Goal: Task Accomplishment & Management: Complete application form

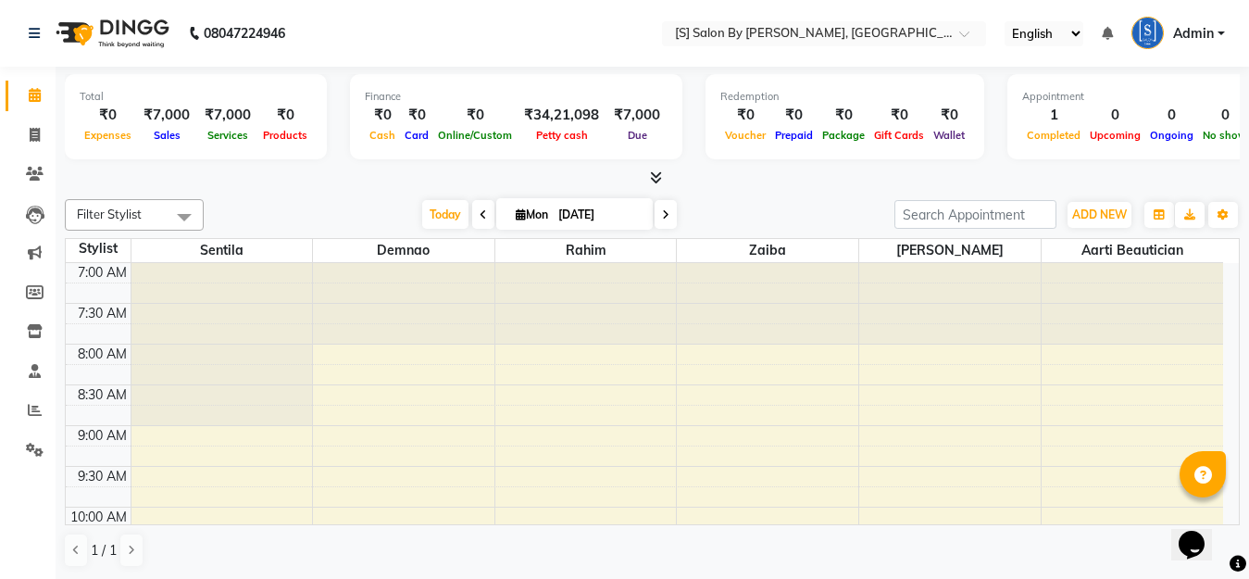
click at [511, 216] on span "Mon" at bounding box center [532, 214] width 42 height 14
select select "9"
select select "2025"
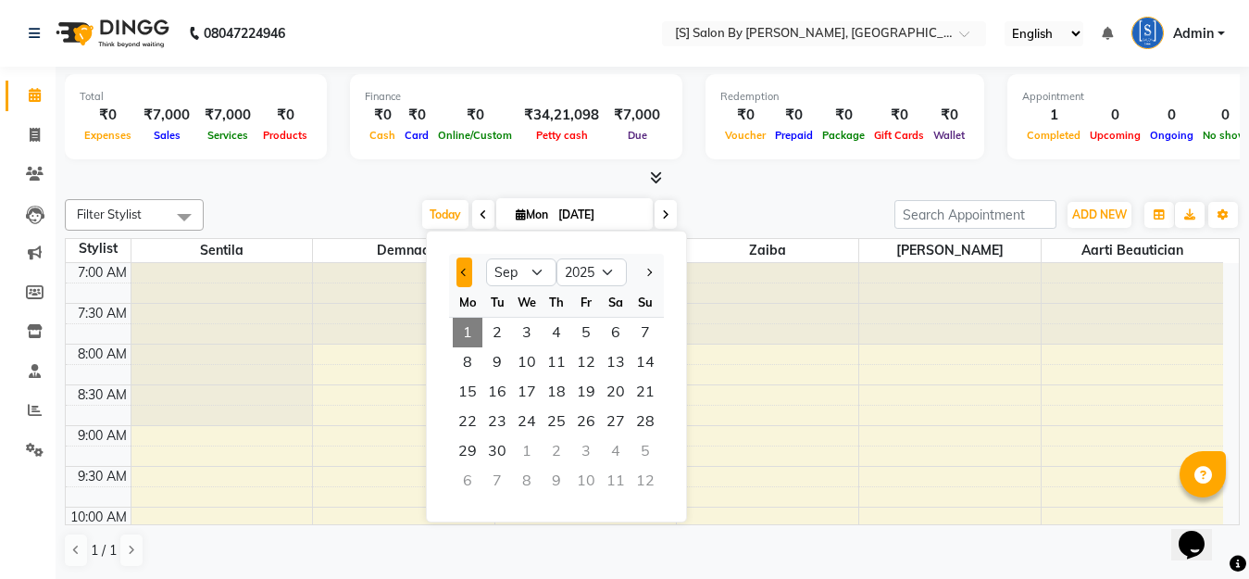
click at [466, 274] on span "Previous month" at bounding box center [464, 272] width 7 height 7
select select "8"
click at [619, 450] on span "30" at bounding box center [616, 451] width 30 height 30
type input "[DATE]"
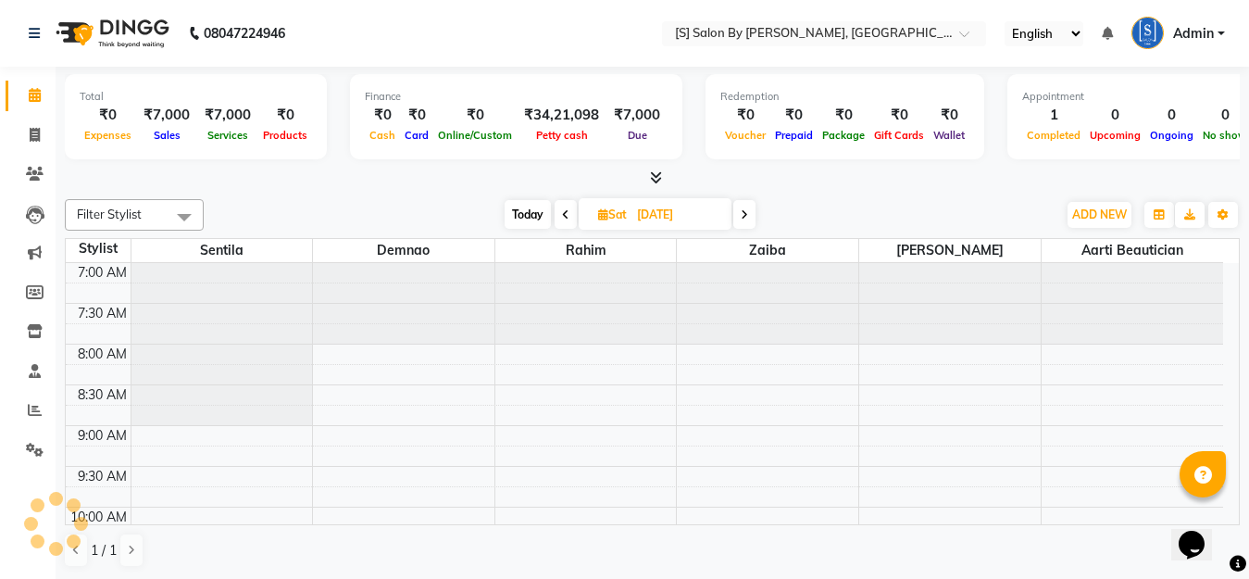
scroll to position [816, 0]
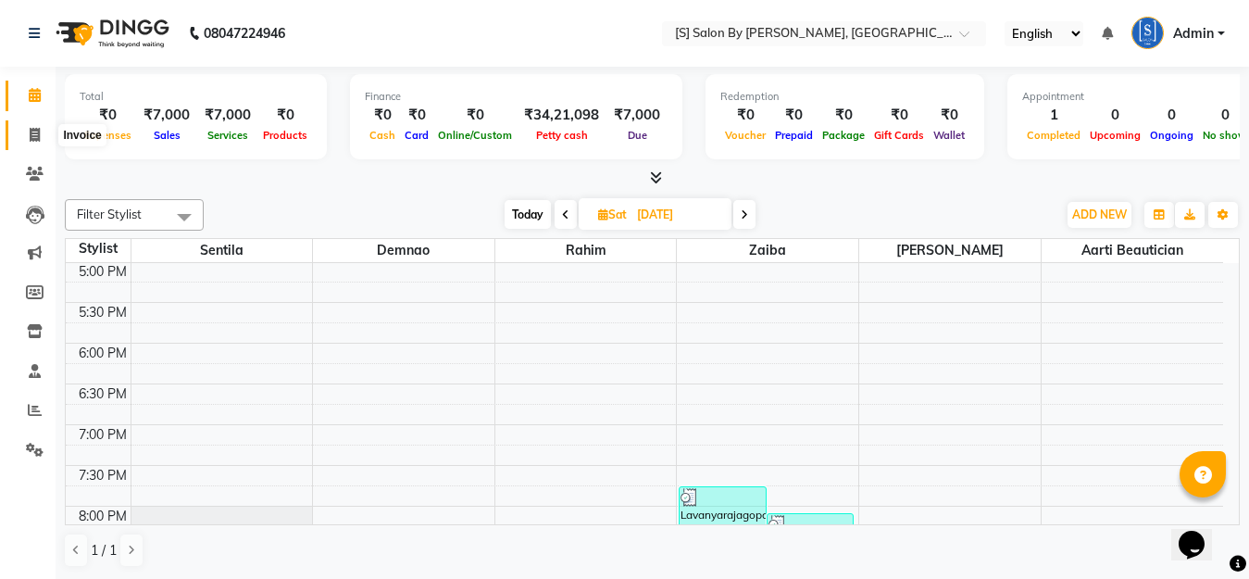
click at [31, 137] on icon at bounding box center [35, 135] width 10 height 14
select select "service"
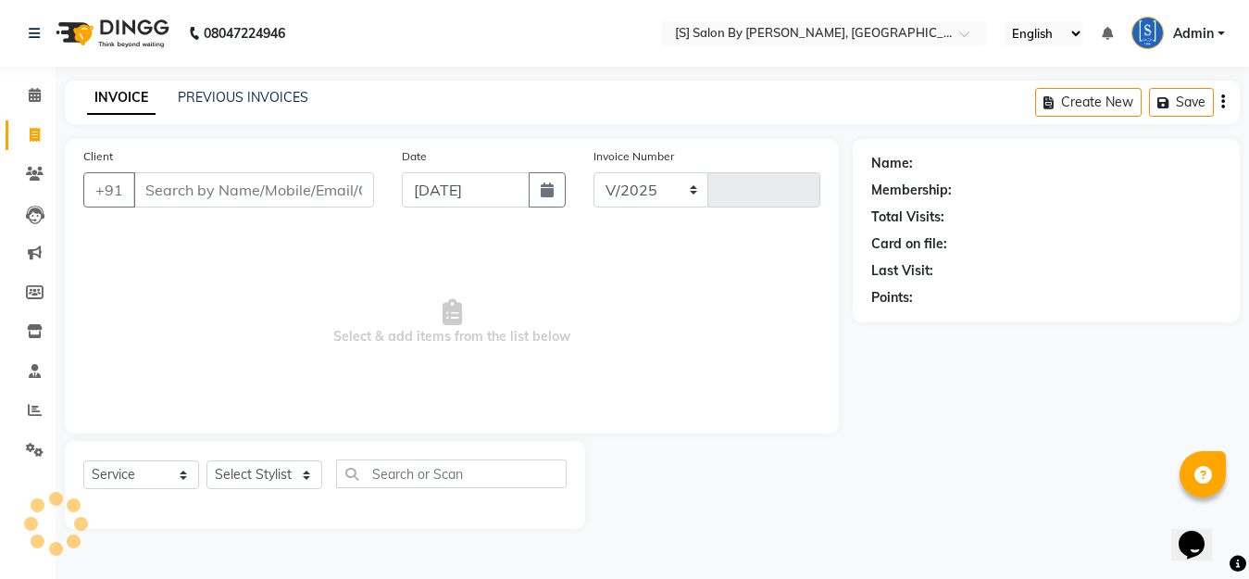
select select "45"
type input "1248"
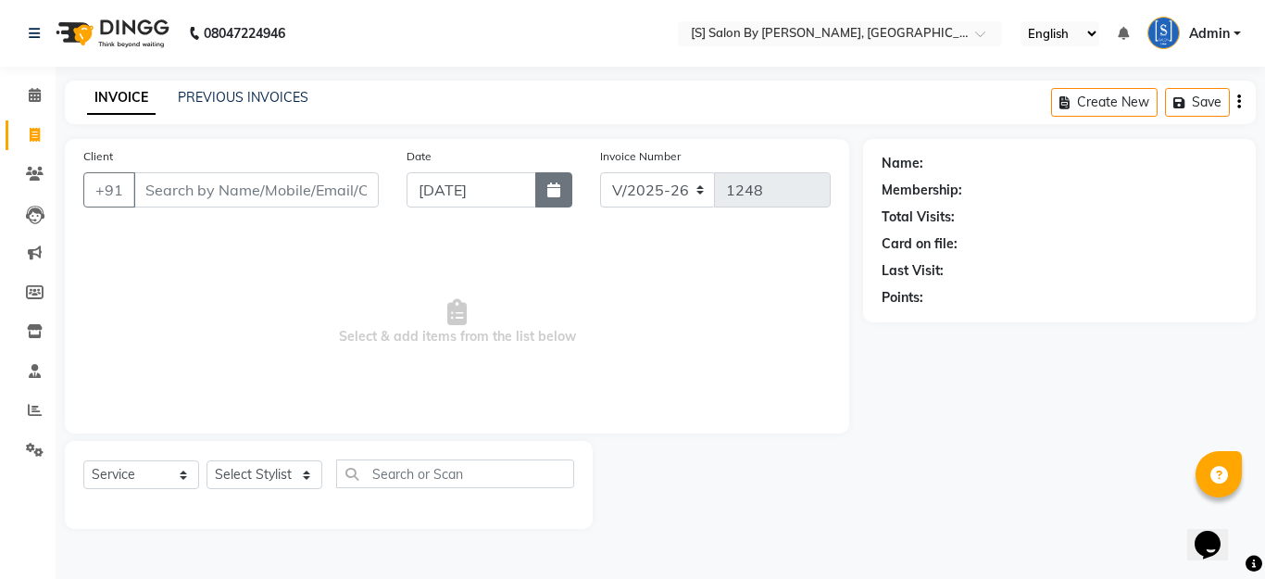
click at [557, 194] on icon "button" at bounding box center [553, 189] width 13 height 15
select select "9"
select select "2025"
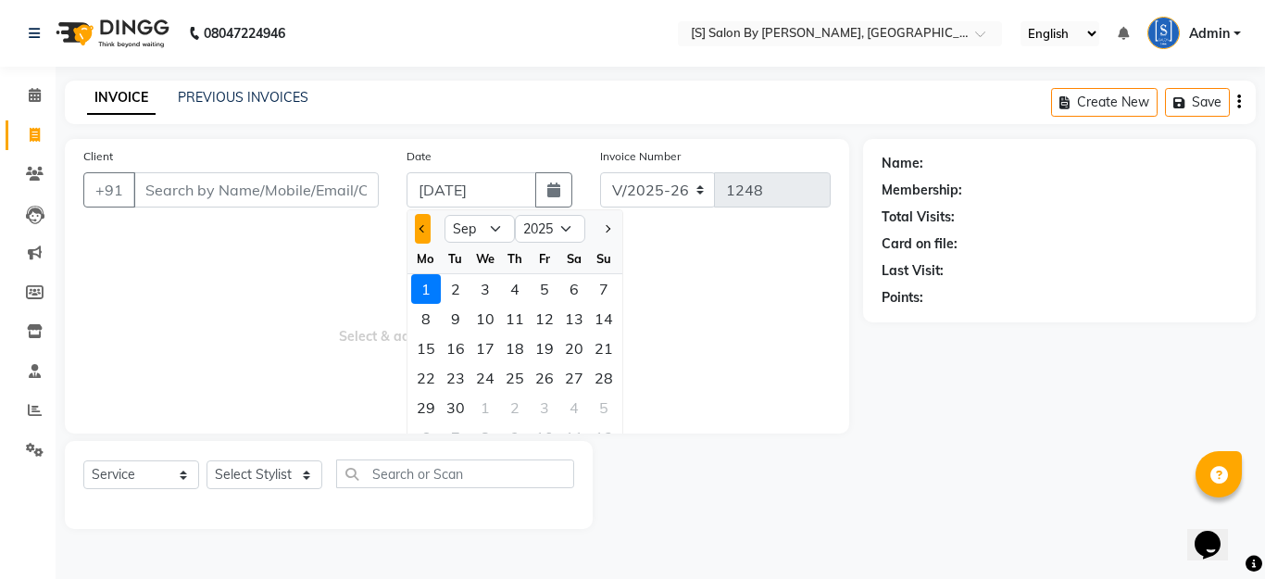
click at [422, 232] on span "Previous month" at bounding box center [423, 228] width 7 height 7
select select "8"
click at [570, 410] on div "30" at bounding box center [574, 408] width 30 height 30
type input "[DATE]"
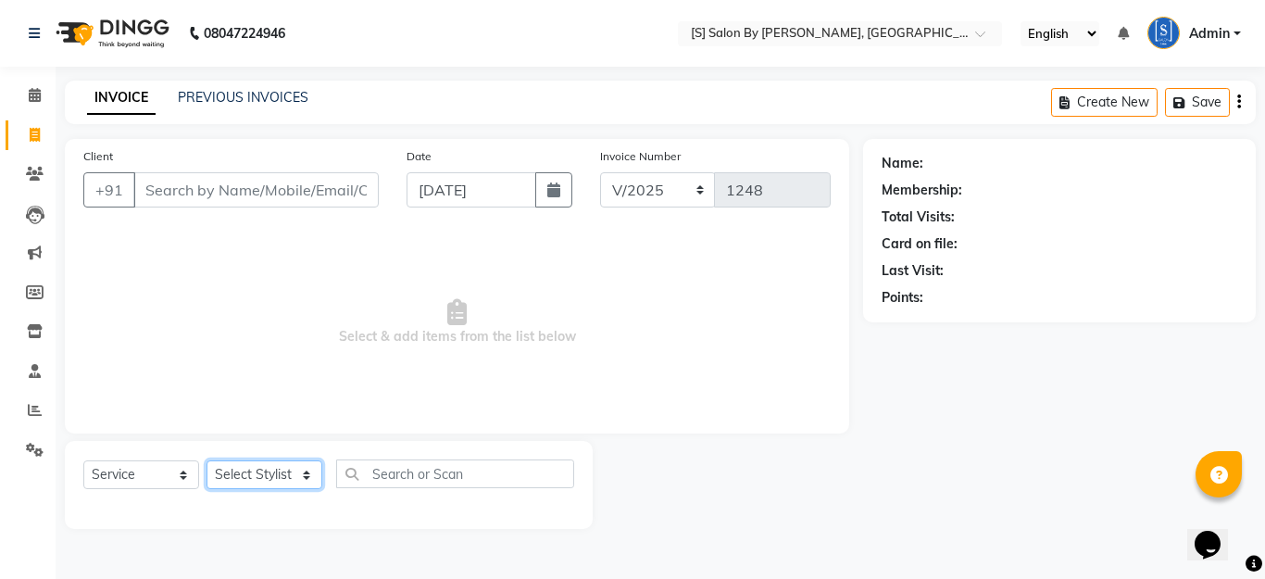
click at [294, 479] on select "Select Stylist Aarti Beautician Demnao [PERSON_NAME] [PERSON_NAME]" at bounding box center [265, 474] width 116 height 29
select select "20836"
click at [207, 460] on select "Select Stylist Aarti Beautician Demnao [PERSON_NAME] [PERSON_NAME]" at bounding box center [265, 474] width 116 height 29
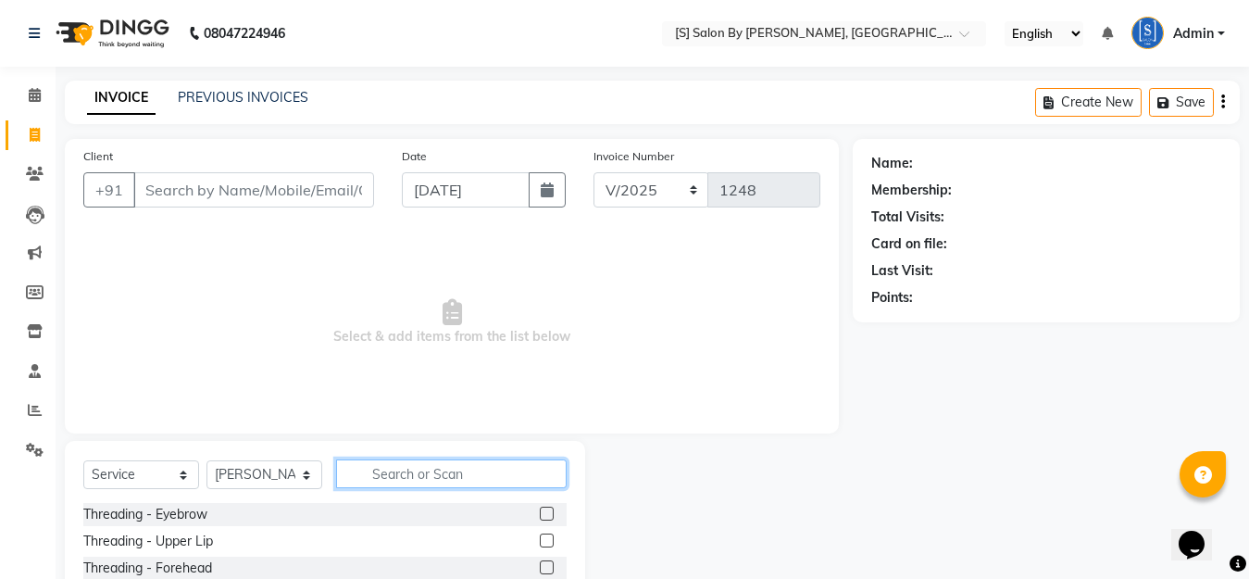
click at [382, 482] on input "text" at bounding box center [451, 473] width 231 height 29
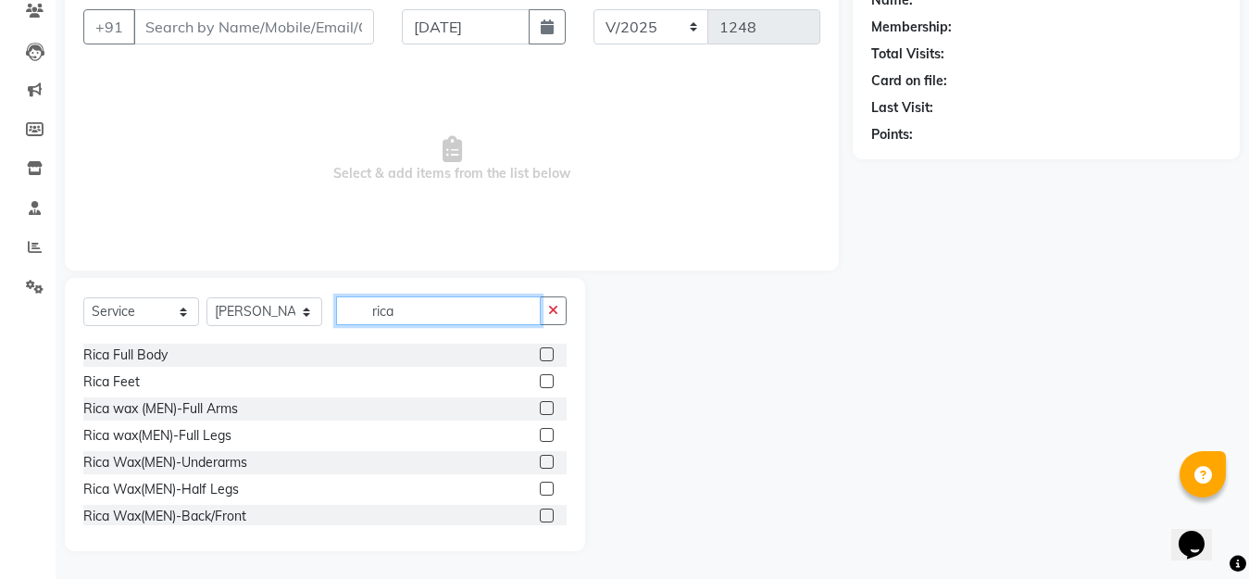
scroll to position [179, 0]
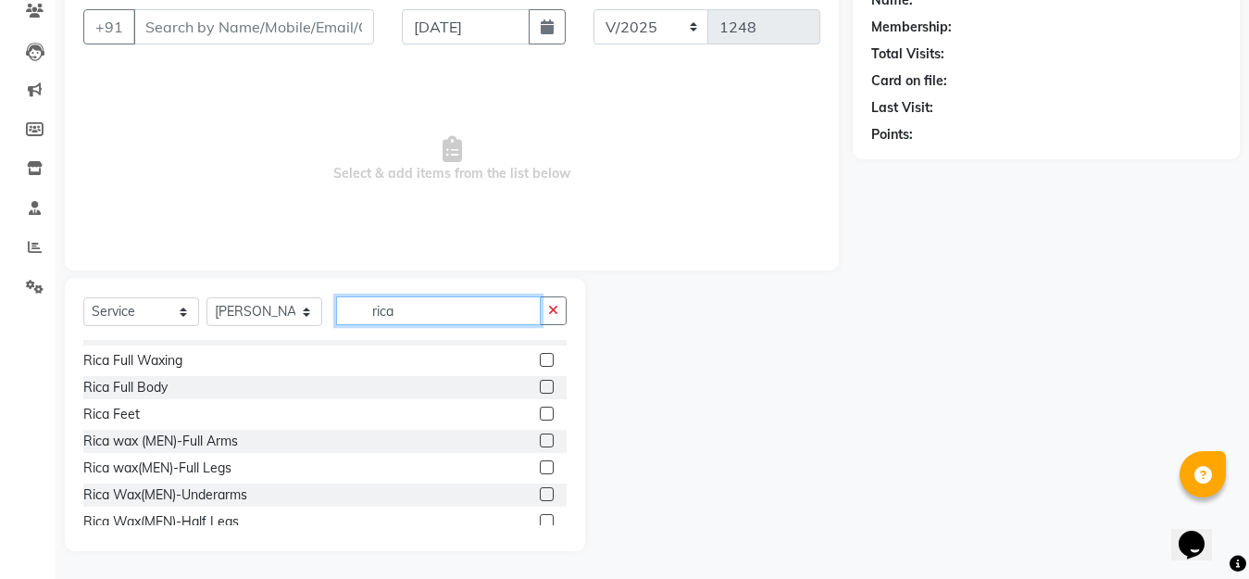
type input "rica"
click at [540, 356] on label at bounding box center [547, 360] width 14 height 14
click at [540, 356] on input "checkbox" at bounding box center [546, 361] width 12 height 12
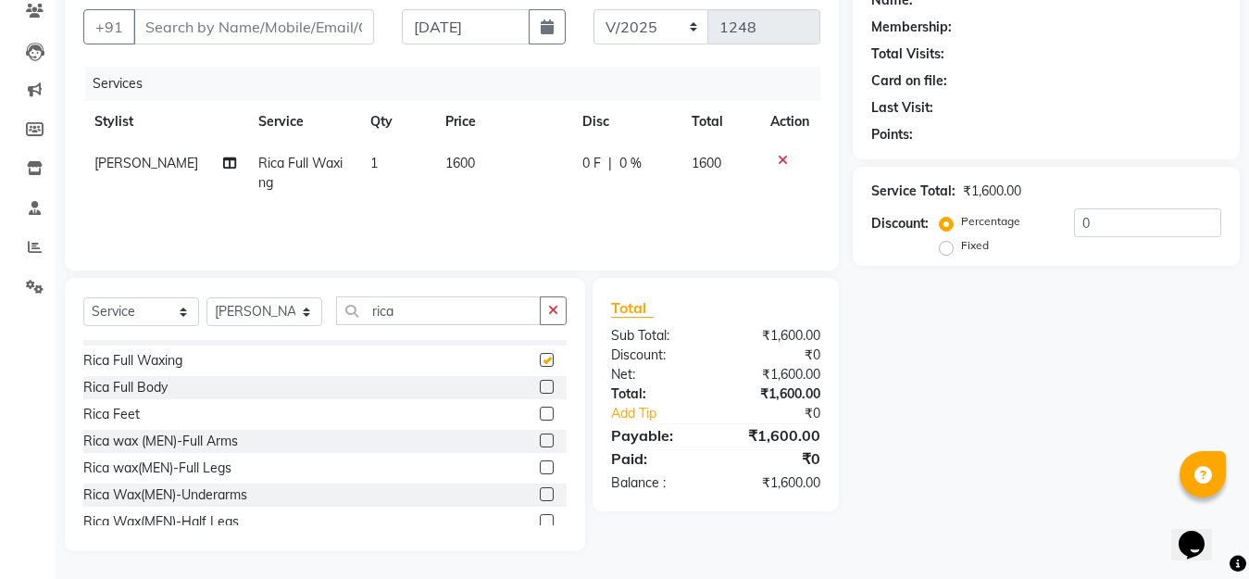
checkbox input "false"
drag, startPoint x: 411, startPoint y: 300, endPoint x: 321, endPoint y: 331, distance: 94.9
click at [322, 329] on div "Select Service Product Membership Package Voucher Prepaid Gift Card Select Styl…" at bounding box center [324, 318] width 483 height 44
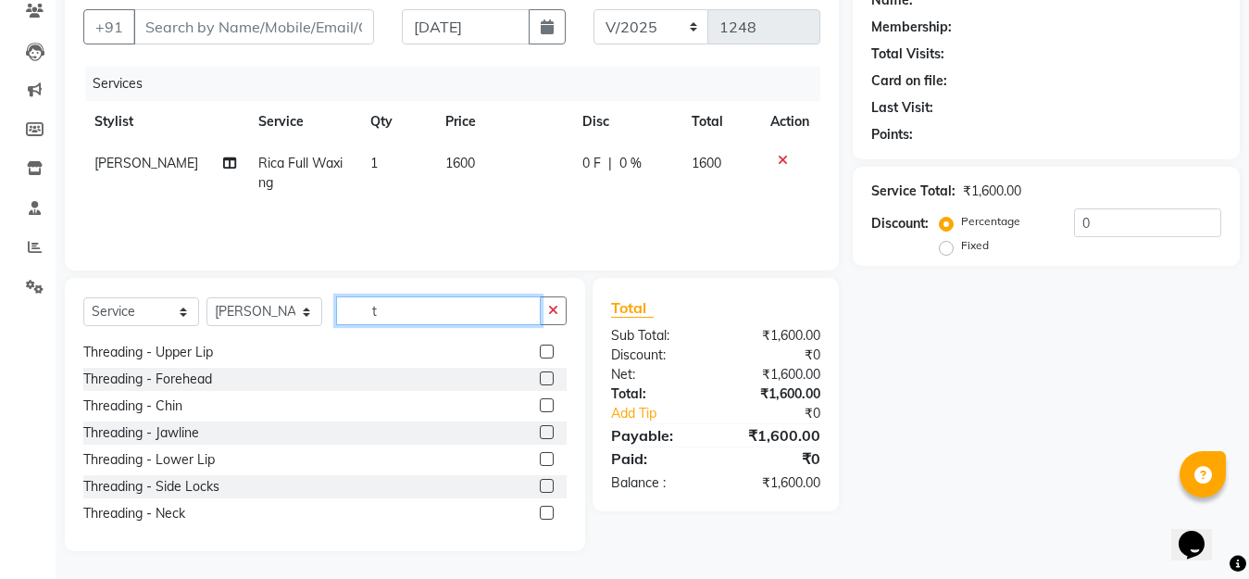
scroll to position [0, 0]
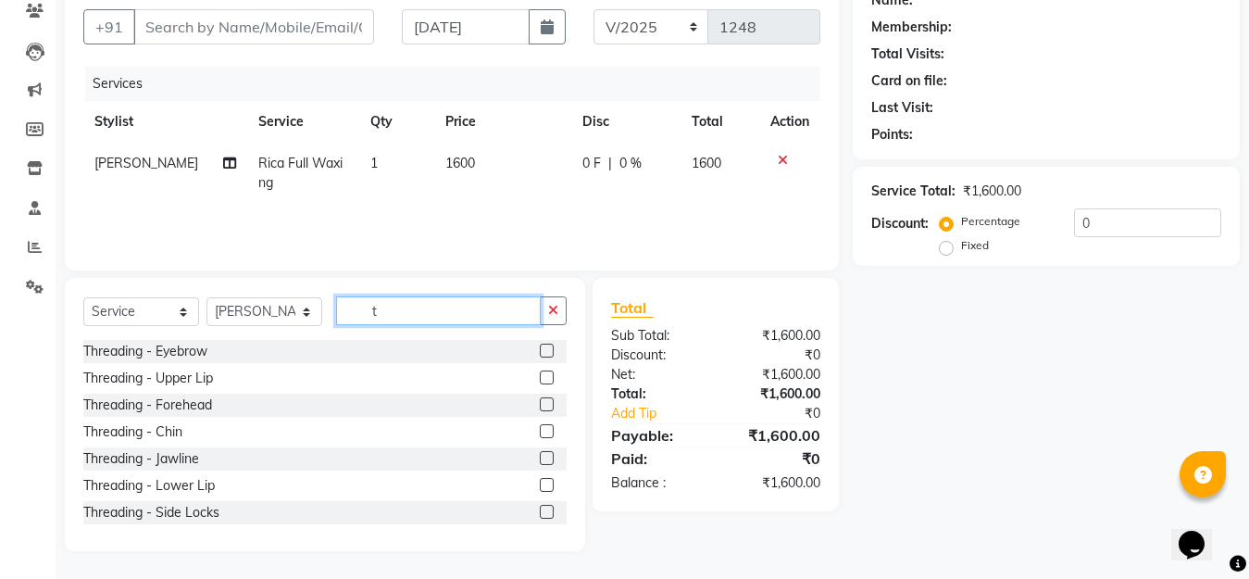
type input "t"
click at [540, 348] on label at bounding box center [547, 351] width 14 height 14
click at [540, 348] on input "checkbox" at bounding box center [546, 351] width 12 height 12
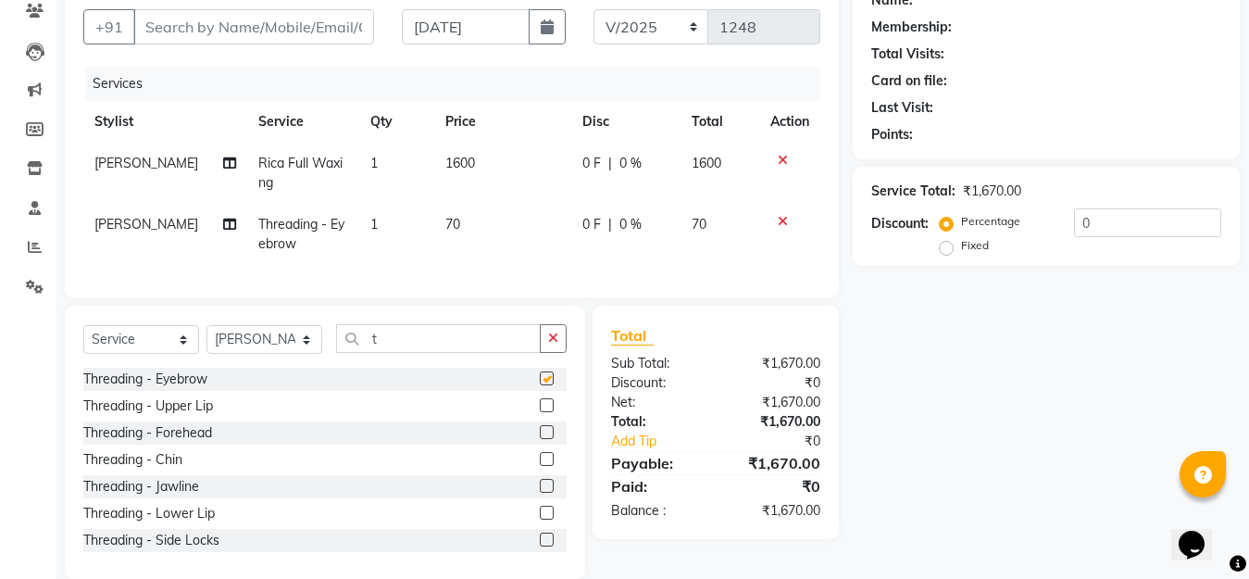
checkbox input "false"
drag, startPoint x: 385, startPoint y: 356, endPoint x: 325, endPoint y: 369, distance: 61.6
click at [325, 368] on div "Select Service Product Membership Package Voucher Prepaid Gift Card Select Styl…" at bounding box center [324, 346] width 483 height 44
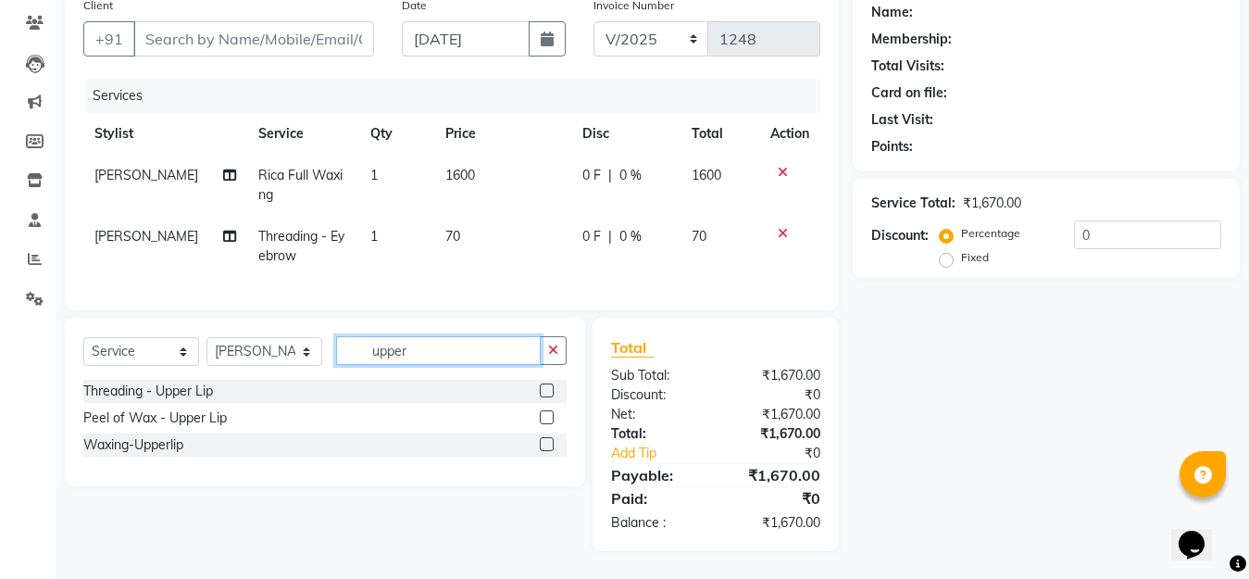
type input "upper"
click at [545, 446] on label at bounding box center [547, 444] width 14 height 14
click at [545, 446] on input "checkbox" at bounding box center [546, 445] width 12 height 12
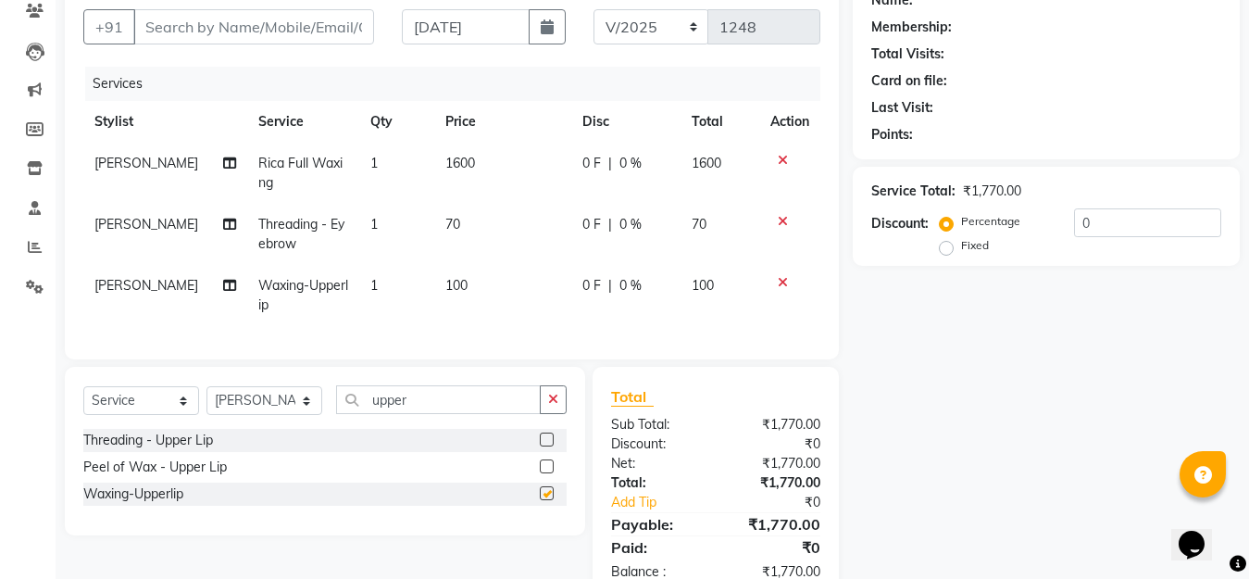
checkbox input "false"
drag, startPoint x: 425, startPoint y: 417, endPoint x: 297, endPoint y: 445, distance: 131.0
click at [297, 445] on div "Select Service Product Membership Package Voucher Prepaid Gift Card Select Styl…" at bounding box center [325, 451] width 520 height 169
type input "chin"
click at [544, 473] on label at bounding box center [547, 466] width 14 height 14
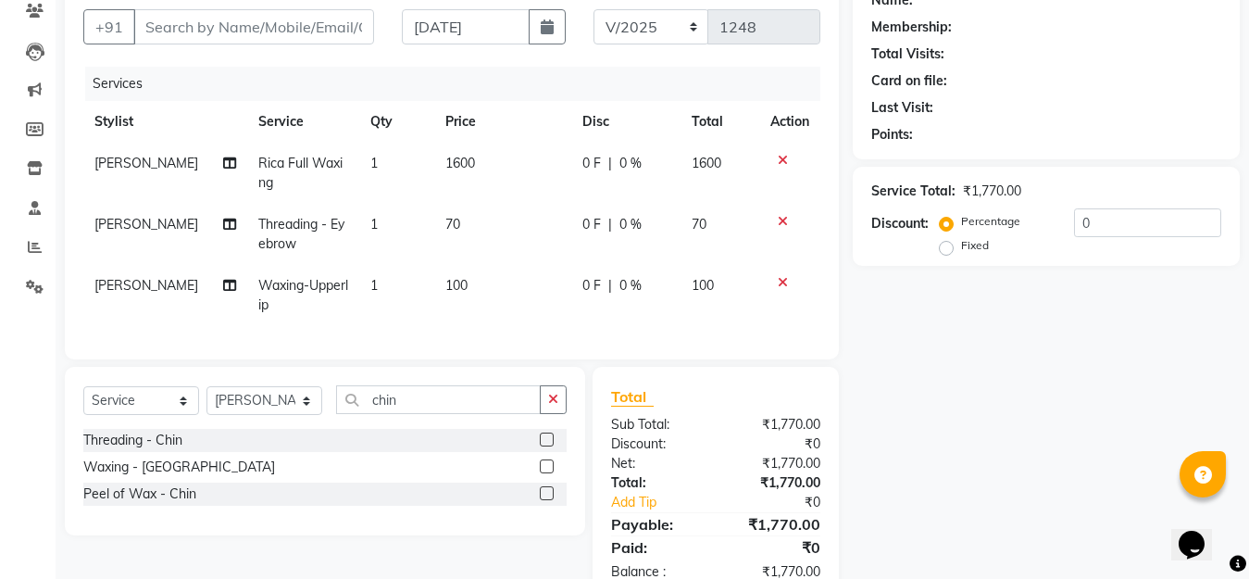
click at [544, 473] on input "checkbox" at bounding box center [546, 467] width 12 height 12
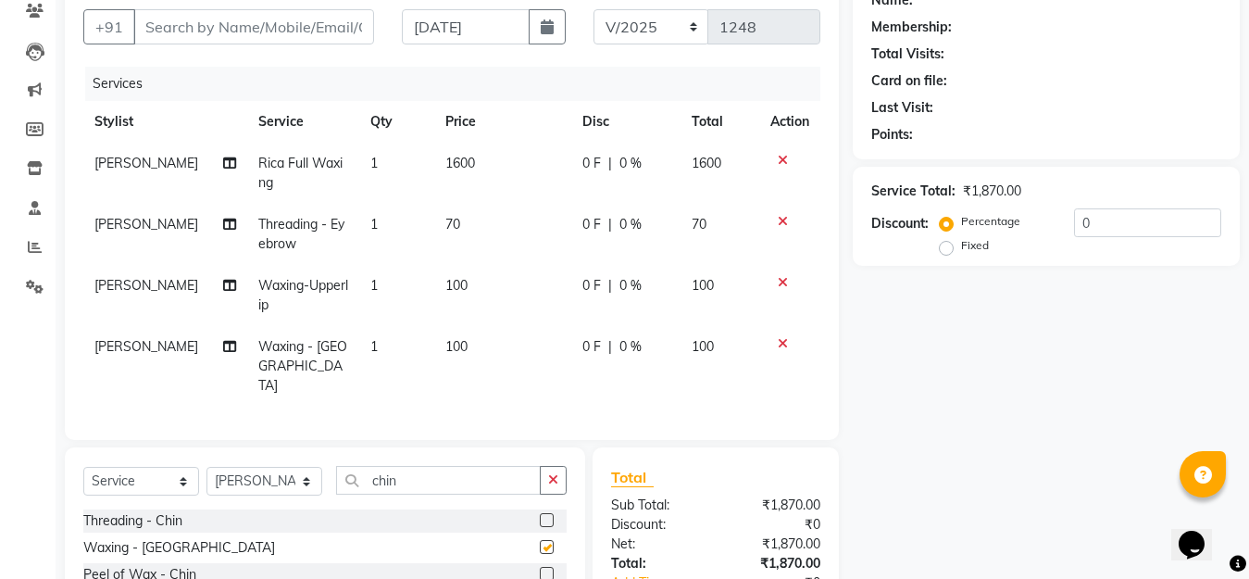
checkbox input "false"
click at [625, 168] on span "0 %" at bounding box center [631, 163] width 22 height 19
select select "20836"
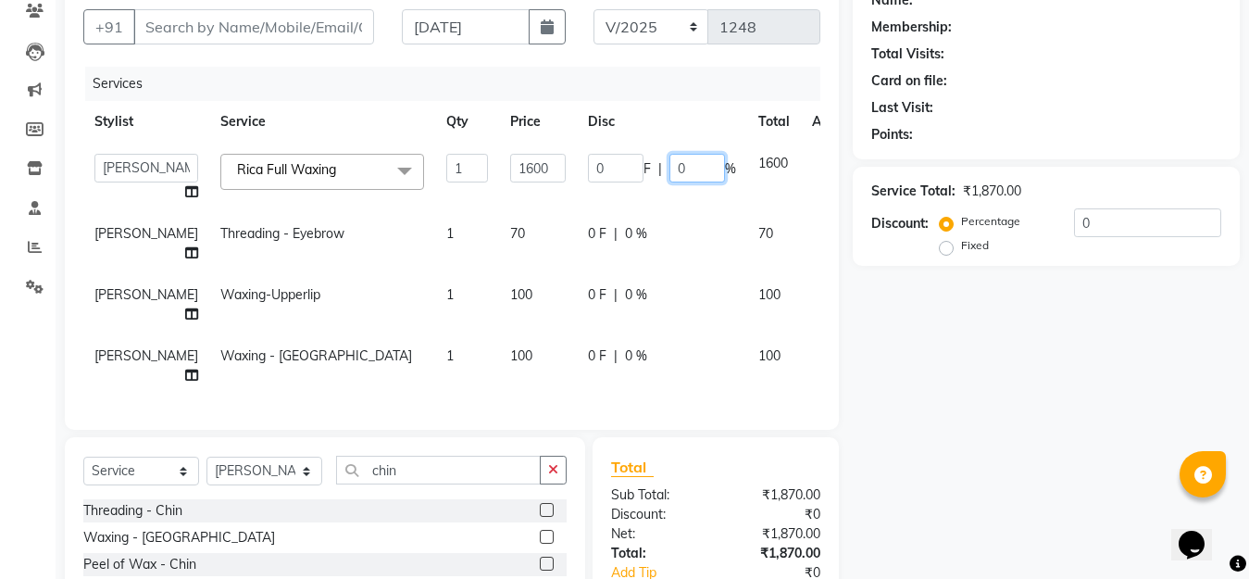
drag, startPoint x: 645, startPoint y: 169, endPoint x: 614, endPoint y: 191, distance: 37.8
click at [616, 189] on td "0 F | 0 %" at bounding box center [662, 178] width 170 height 70
type input "15"
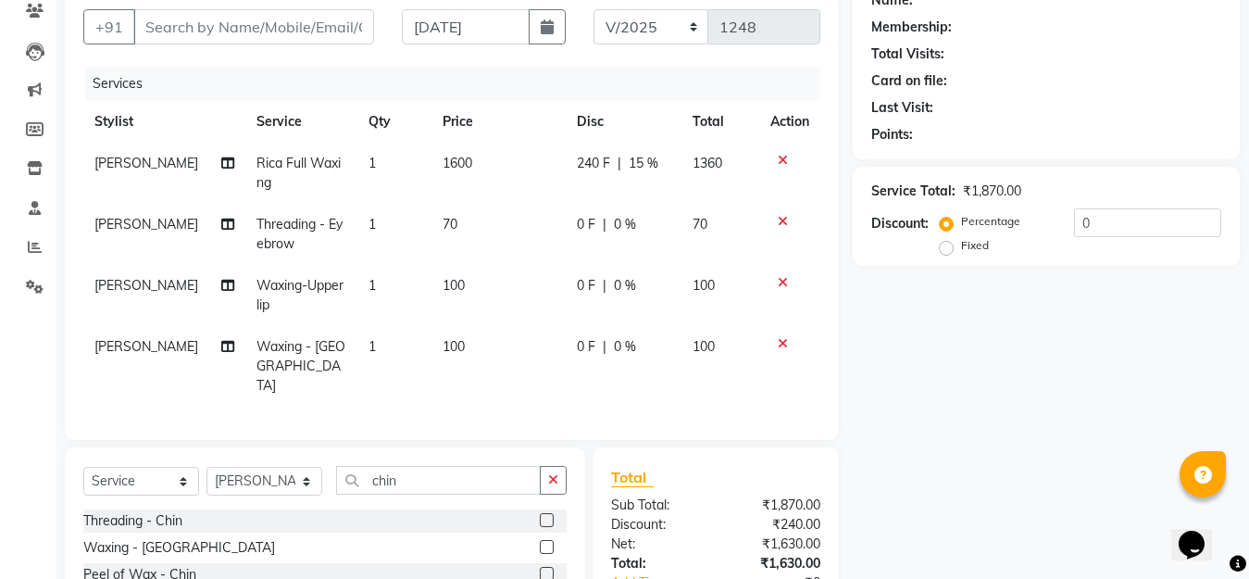
click at [666, 246] on td "0 F | 0 %" at bounding box center [624, 234] width 116 height 61
select select "20836"
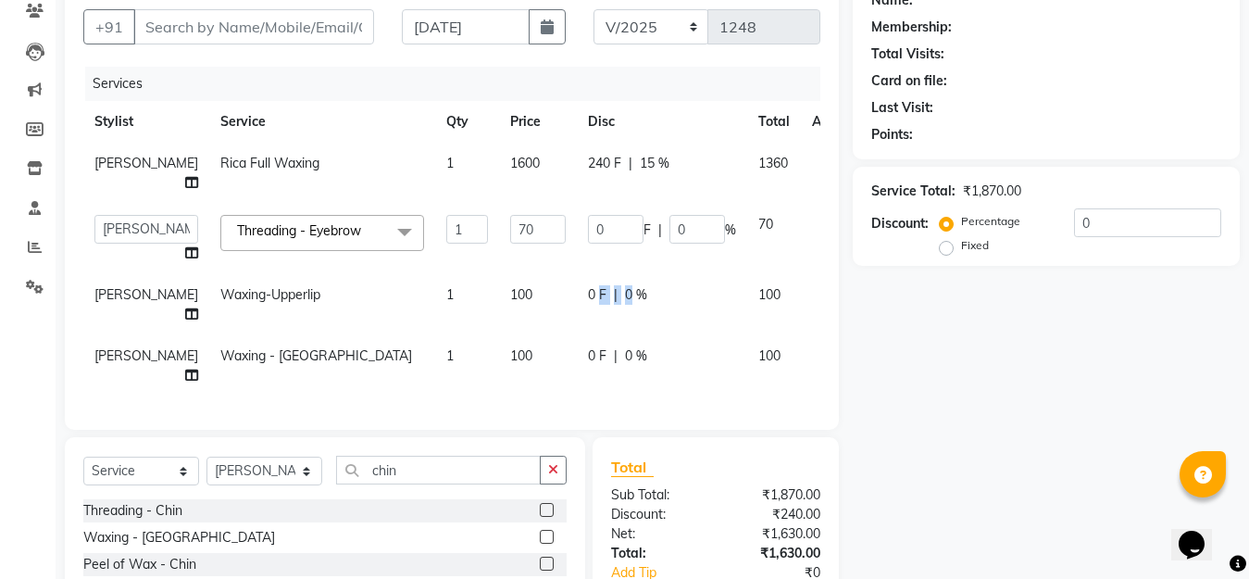
drag, startPoint x: 585, startPoint y: 291, endPoint x: 558, endPoint y: 296, distance: 28.3
click at [588, 296] on div "0 F | 0 %" at bounding box center [662, 294] width 148 height 19
select select "20836"
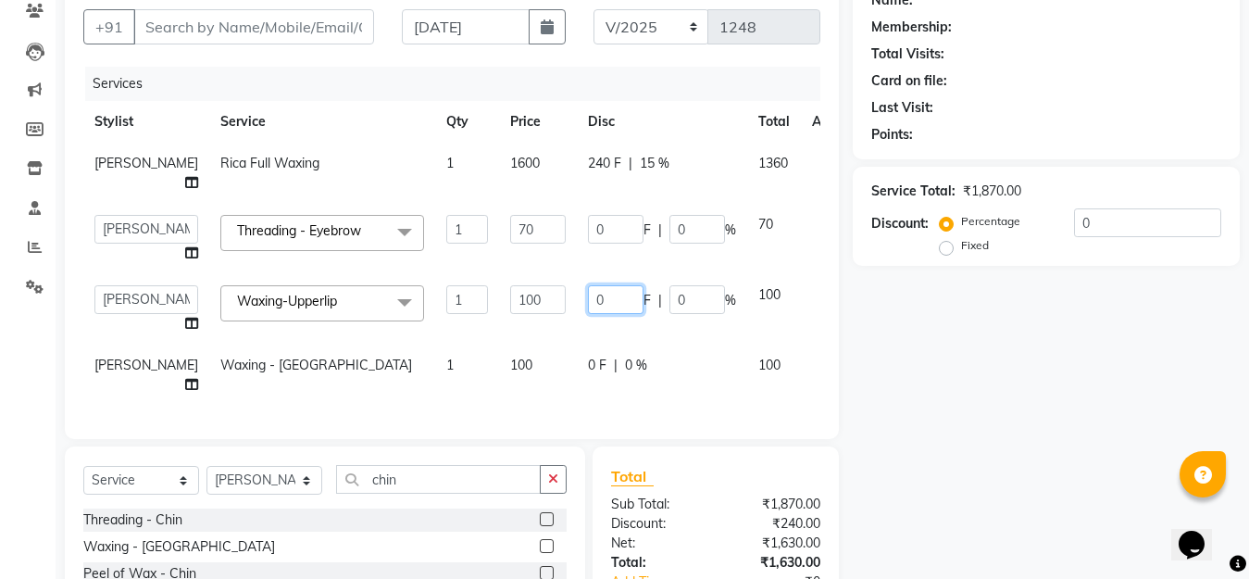
drag, startPoint x: 593, startPoint y: 300, endPoint x: 515, endPoint y: 308, distance: 78.2
click at [513, 308] on tr "Aarti Beautician Demnao [PERSON_NAME] [PERSON_NAME] Waxing-Upperlip x Threading…" at bounding box center [472, 309] width 779 height 70
type input "40"
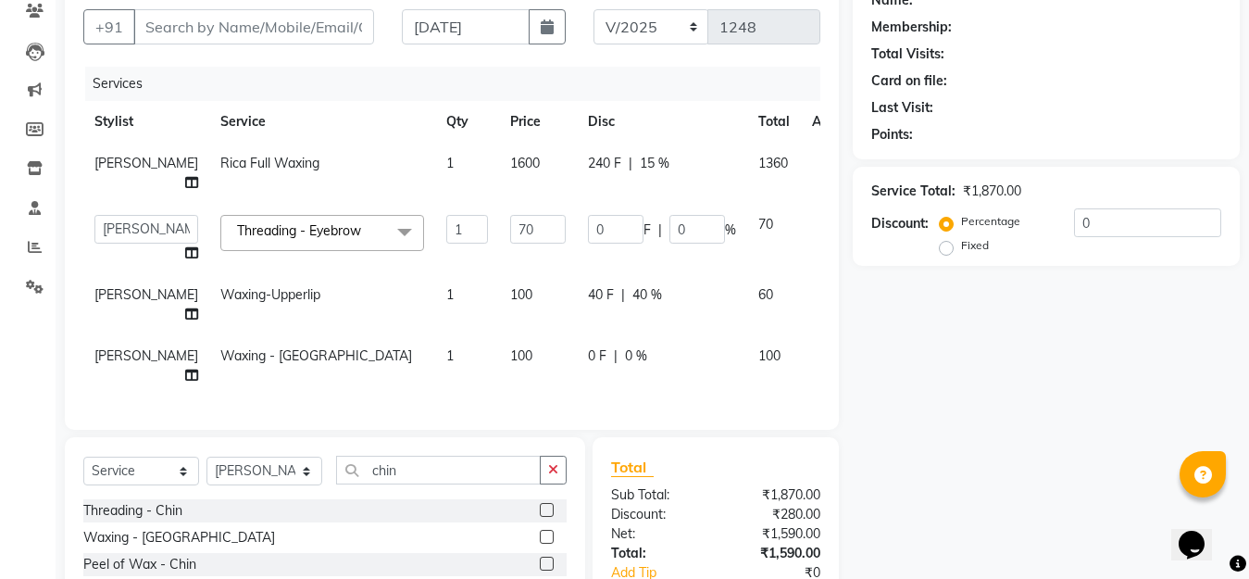
click at [668, 353] on td "0 F | 0 %" at bounding box center [662, 365] width 170 height 61
select select "20836"
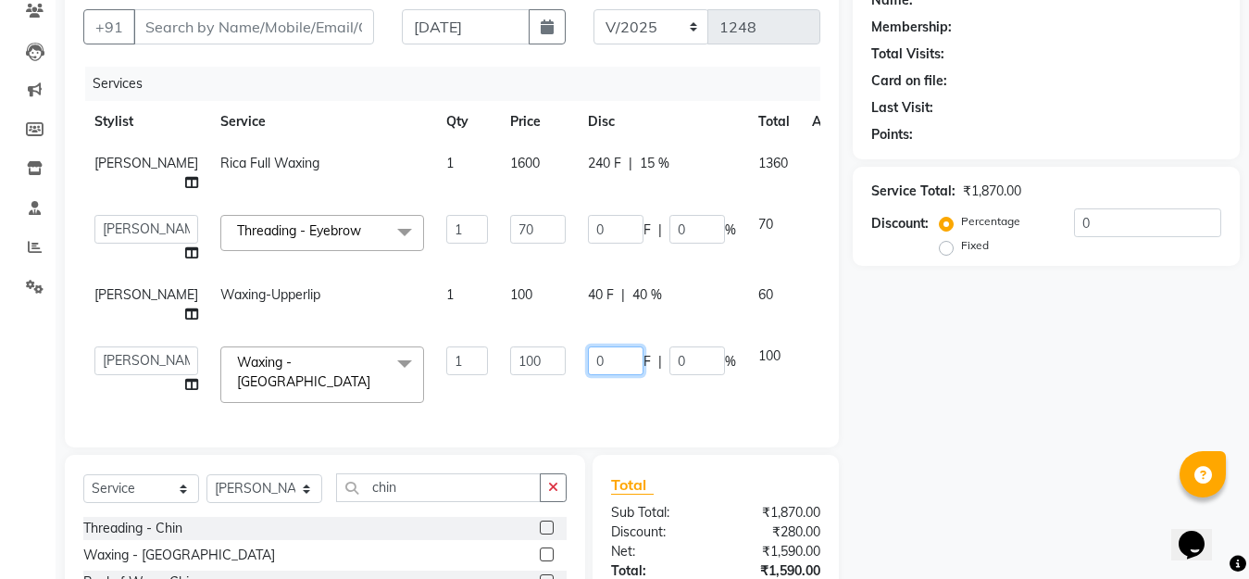
drag, startPoint x: 573, startPoint y: 359, endPoint x: 522, endPoint y: 377, distance: 53.9
click at [523, 370] on tr "Aarti Beautician Demnao [PERSON_NAME] [PERSON_NAME] Waxing - Chin x Threading -…" at bounding box center [472, 374] width 779 height 79
type input "40"
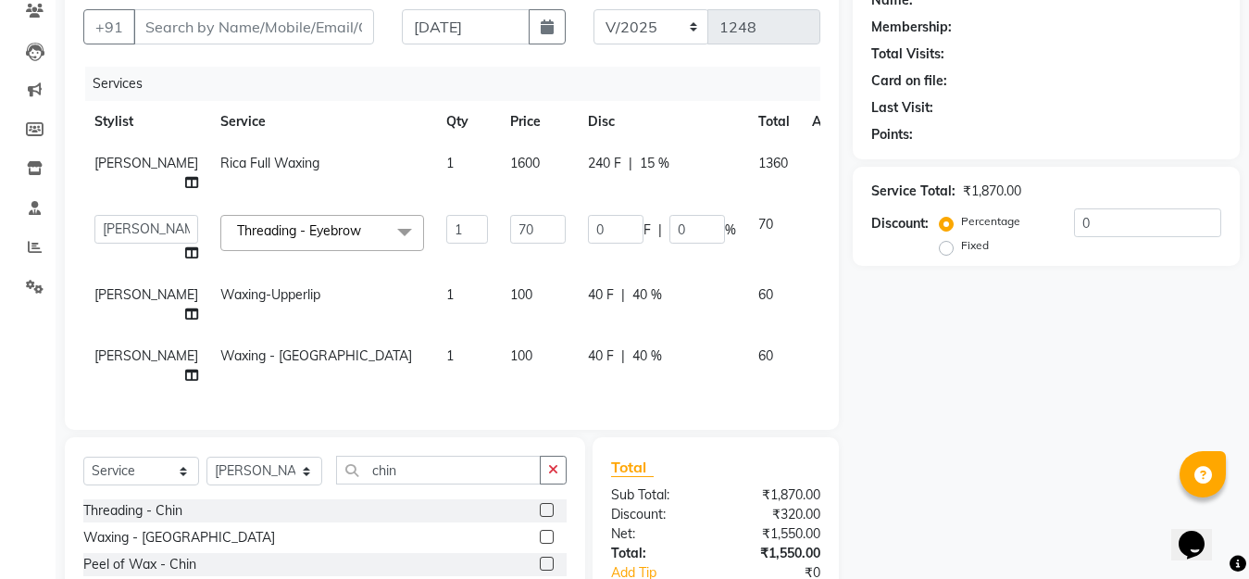
click at [901, 360] on div "Name: Membership: Total Visits: Card on file: Last Visit: Points: Service Total…" at bounding box center [1053, 323] width 401 height 695
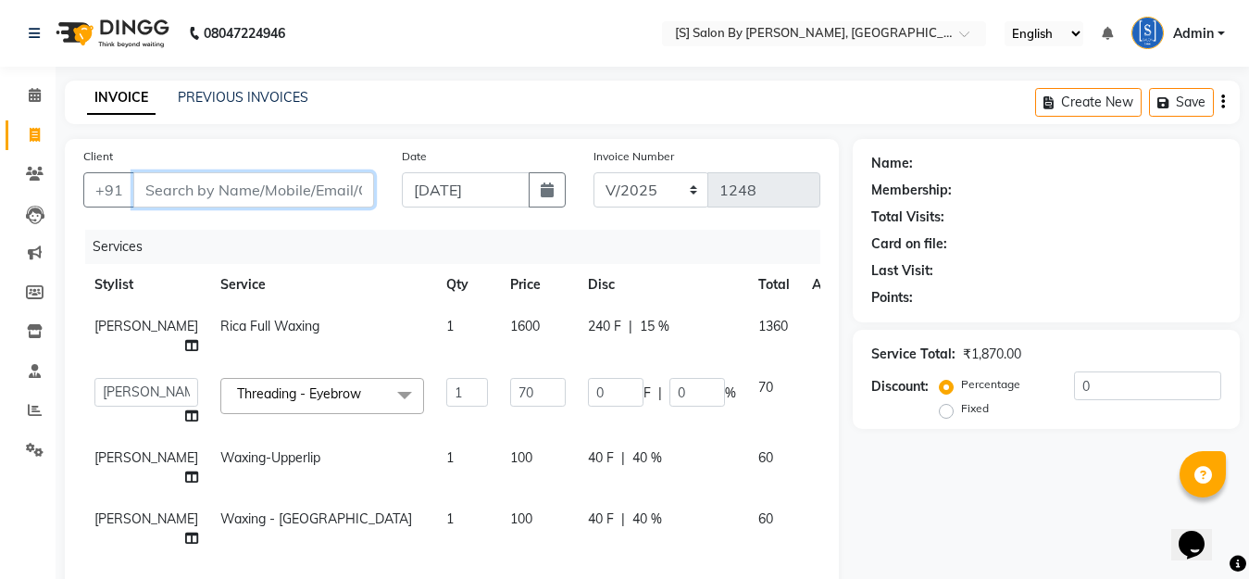
click at [235, 200] on input "Client" at bounding box center [253, 189] width 241 height 35
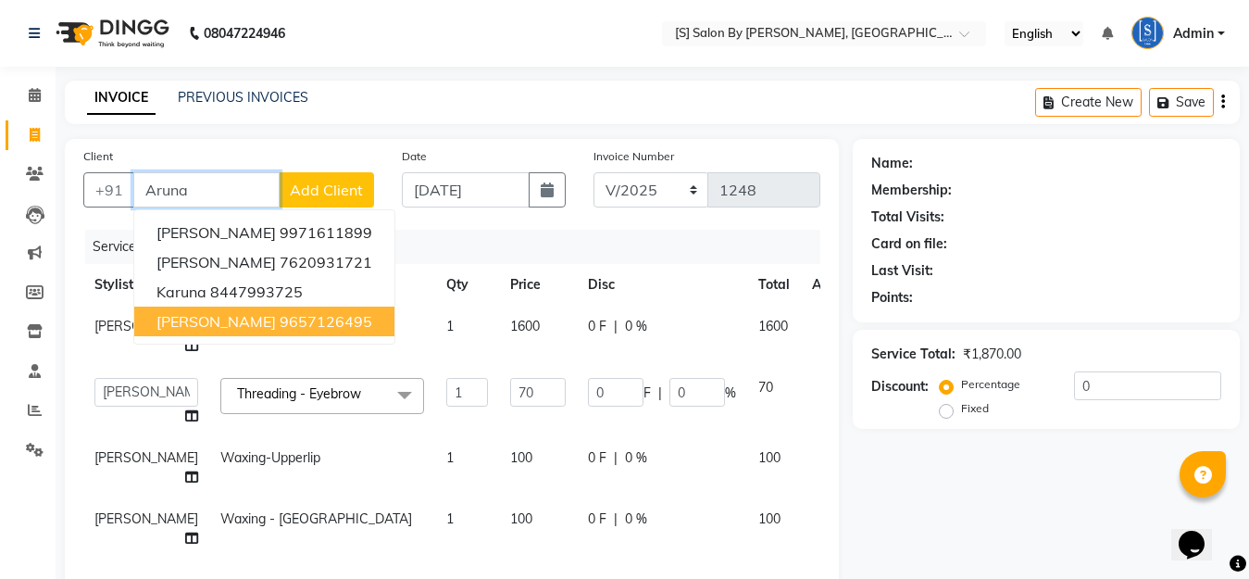
click at [297, 325] on ngb-highlight "9657126495" at bounding box center [326, 321] width 93 height 19
type input "9657126495"
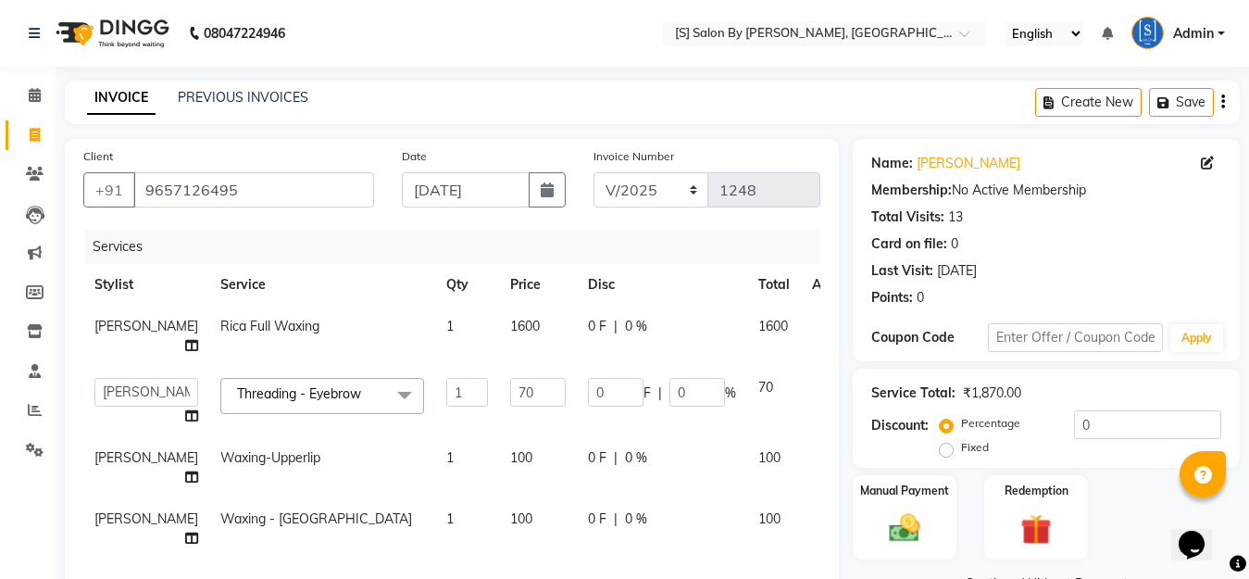
scroll to position [298, 0]
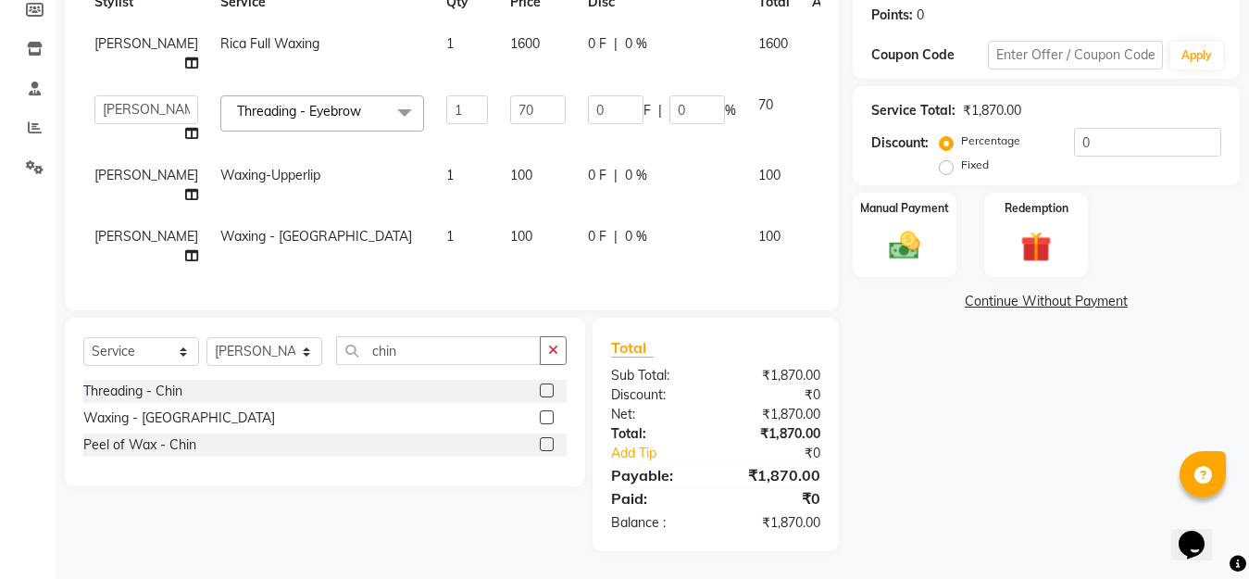
click at [610, 34] on div "0 F | 0 %" at bounding box center [662, 43] width 148 height 19
select select "20836"
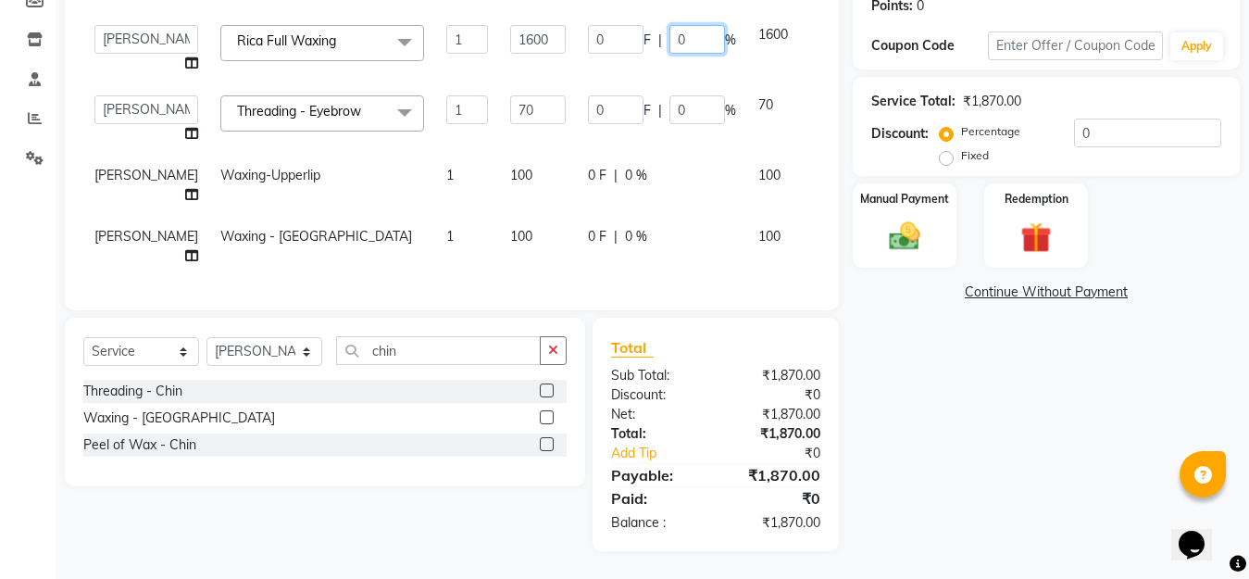
drag, startPoint x: 642, startPoint y: 31, endPoint x: 569, endPoint y: 41, distance: 73.9
click at [588, 39] on div "0 F | 0 %" at bounding box center [662, 39] width 148 height 29
type input "15"
click at [646, 216] on td "0 F | 0 %" at bounding box center [662, 246] width 170 height 61
select select "20836"
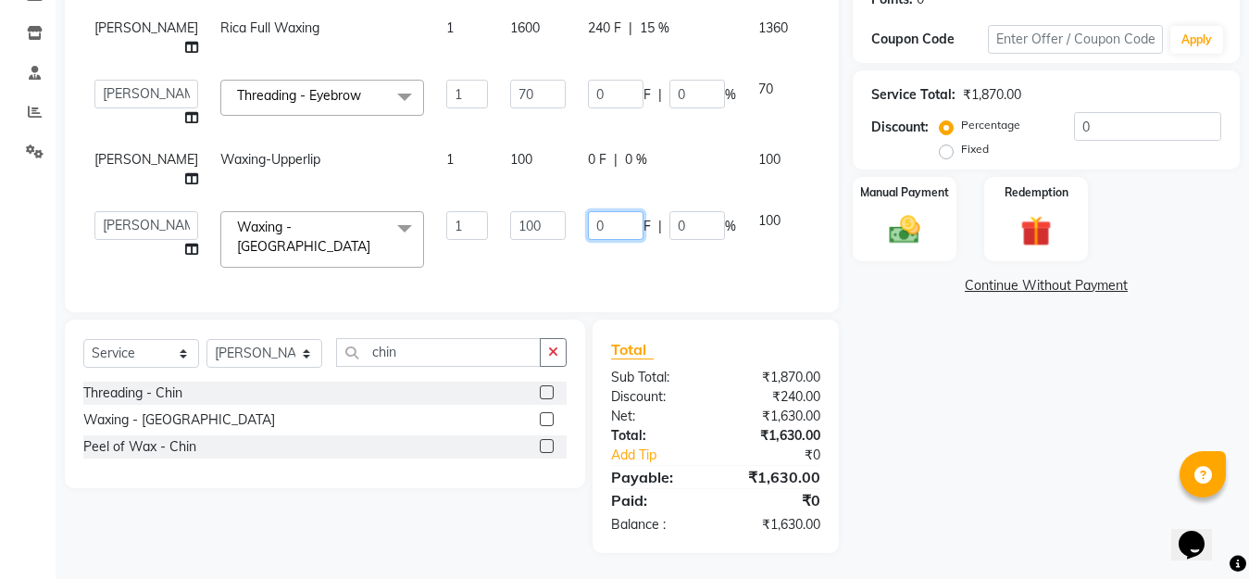
drag, startPoint x: 571, startPoint y: 229, endPoint x: 495, endPoint y: 254, distance: 80.8
click at [502, 243] on tr "Aarti Beautician Demnao [PERSON_NAME] [PERSON_NAME] Waxing - Chin x Threading -…" at bounding box center [472, 239] width 779 height 79
type input "40"
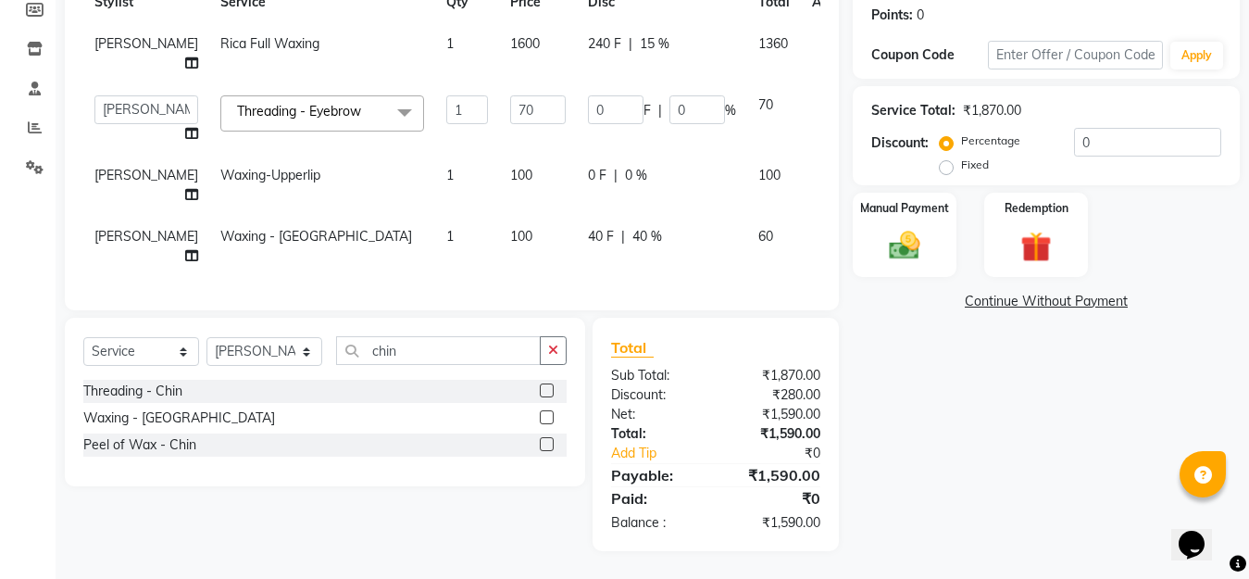
click at [670, 252] on td "40 F | 40 %" at bounding box center [662, 246] width 170 height 61
select select "20836"
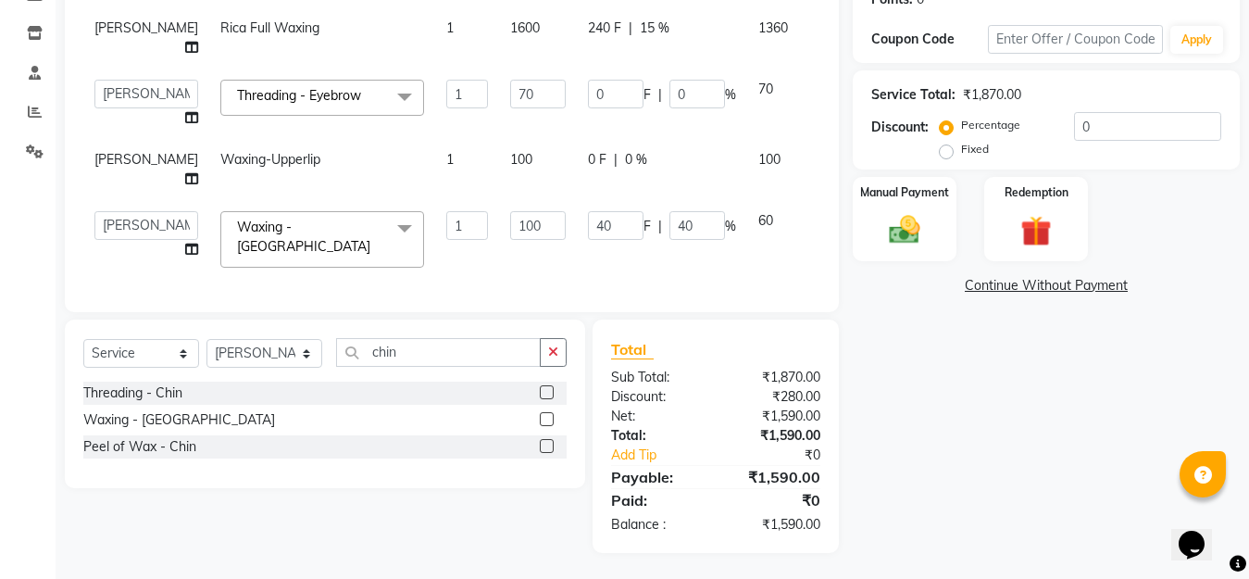
click at [588, 163] on div "0 F | 0 %" at bounding box center [662, 159] width 148 height 19
select select "20836"
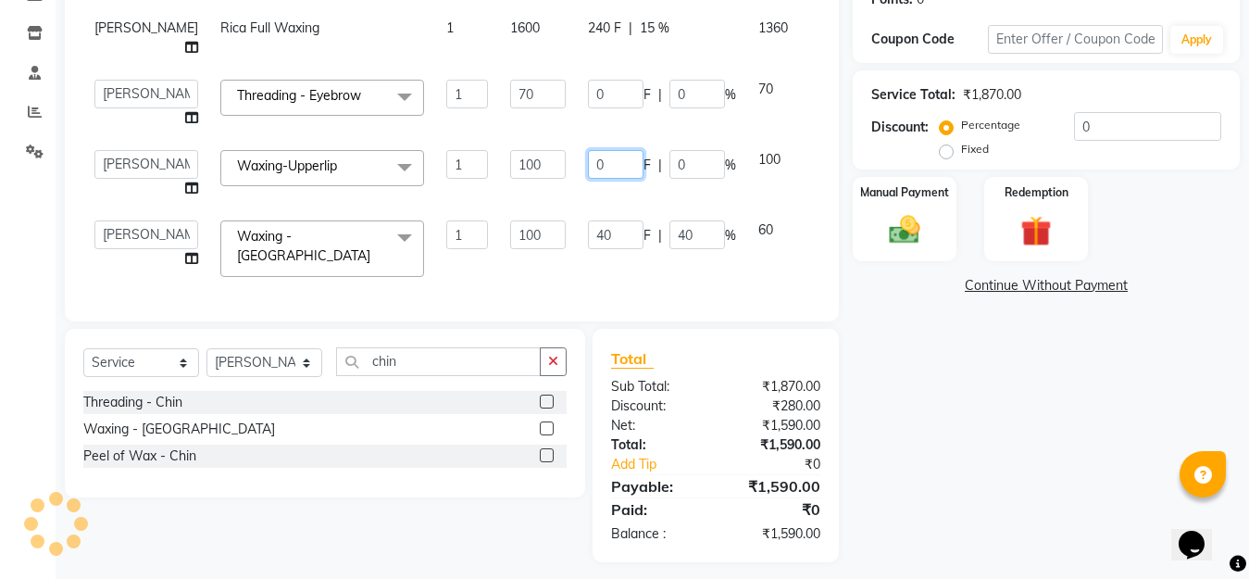
drag, startPoint x: 570, startPoint y: 161, endPoint x: 516, endPoint y: 178, distance: 56.2
click at [519, 175] on tr "Aarti Beautician Demnao [PERSON_NAME] [PERSON_NAME] Waxing-Upperlip x Threading…" at bounding box center [472, 174] width 779 height 70
type input "410"
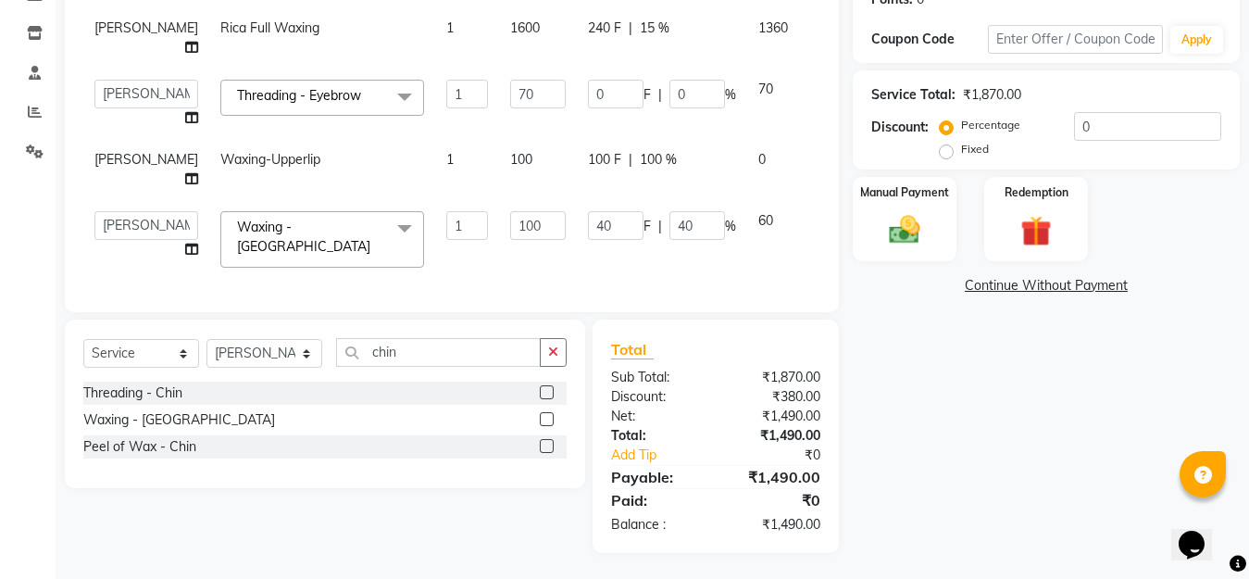
click at [699, 252] on td "40 F | 40 %" at bounding box center [662, 239] width 170 height 79
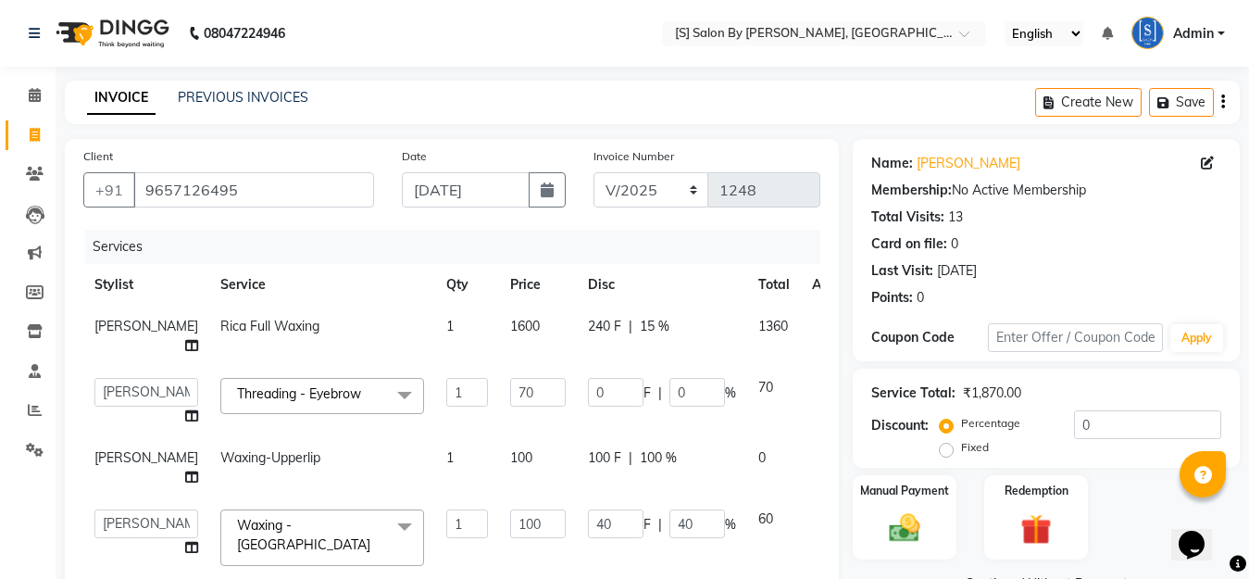
scroll to position [93, 0]
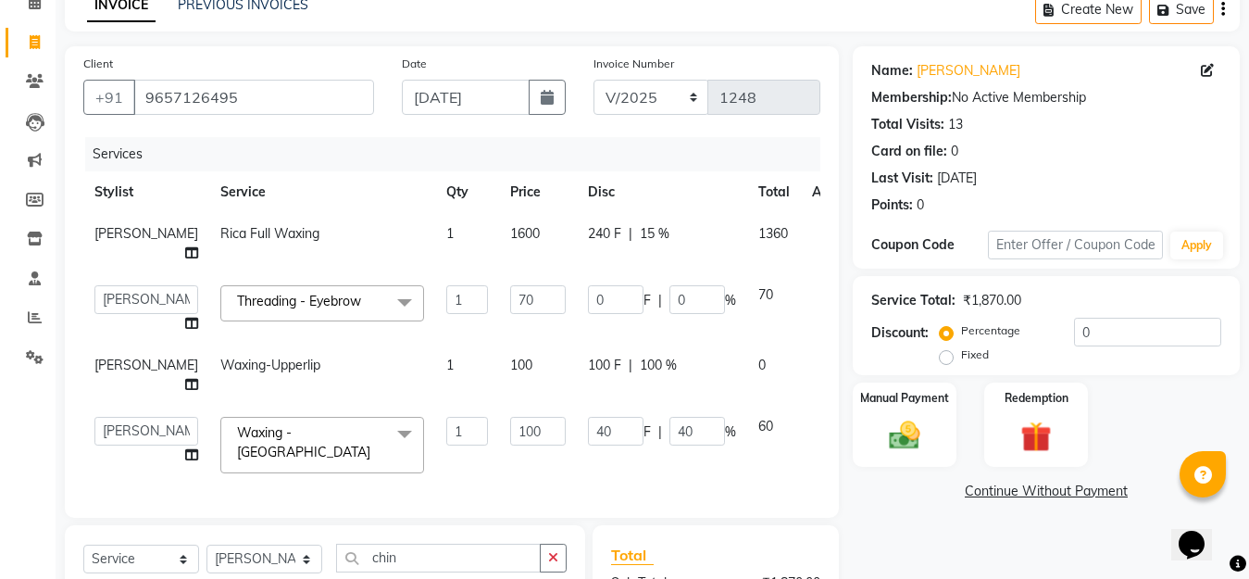
click at [820, 357] on icon at bounding box center [825, 362] width 10 height 13
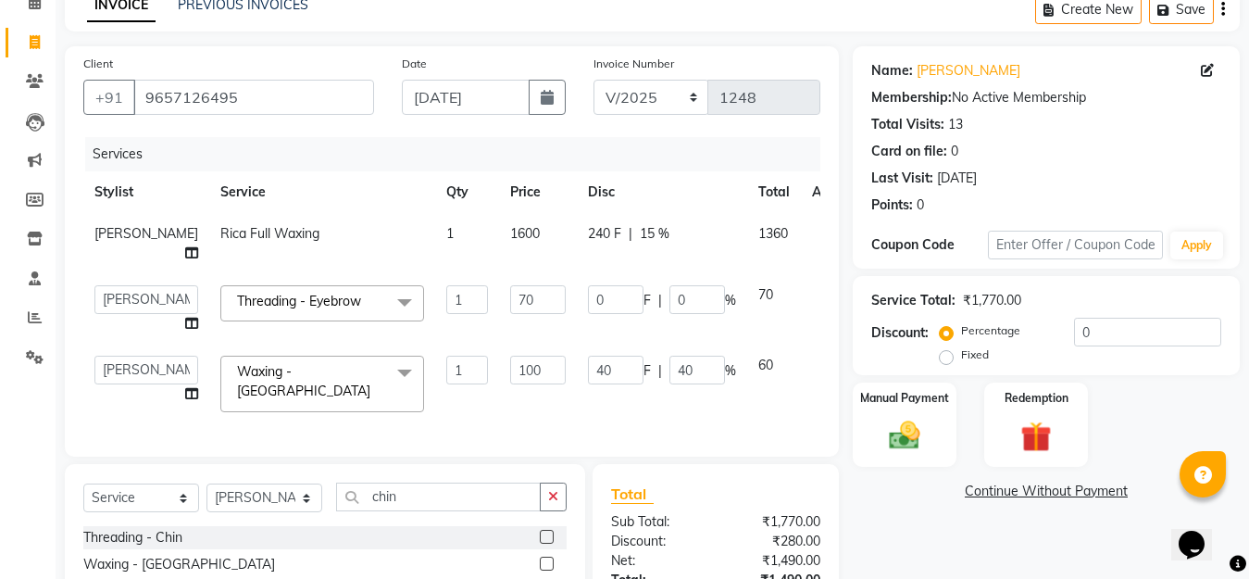
scroll to position [185, 0]
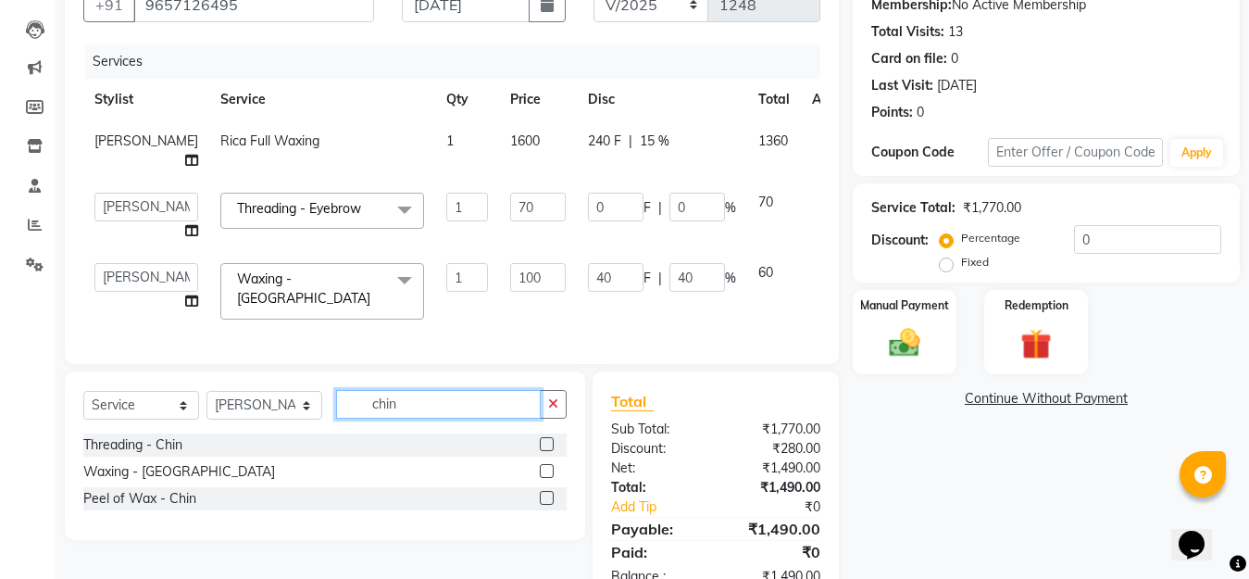
drag, startPoint x: 396, startPoint y: 410, endPoint x: 333, endPoint y: 422, distance: 64.1
click at [333, 422] on div "Select Service Product Membership Package Voucher Prepaid Gift Card Select Styl…" at bounding box center [324, 412] width 483 height 44
type input "upper"
click at [542, 505] on label at bounding box center [547, 498] width 14 height 14
click at [542, 505] on input "checkbox" at bounding box center [546, 499] width 12 height 12
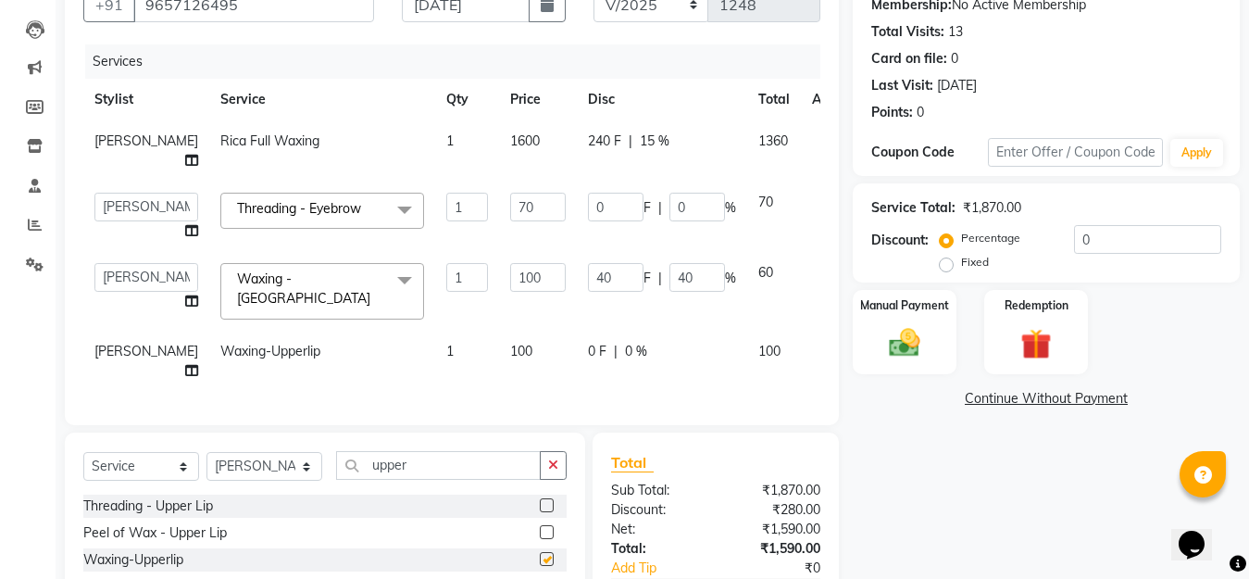
checkbox input "false"
drag, startPoint x: 589, startPoint y: 343, endPoint x: 457, endPoint y: 362, distance: 132.9
click at [430, 359] on tr "[PERSON_NAME] Waxing-Upperlip 1 100 0 F | 0 % 100" at bounding box center [472, 361] width 779 height 61
click at [577, 353] on td "0 F | 0 %" at bounding box center [662, 361] width 170 height 61
select select "20836"
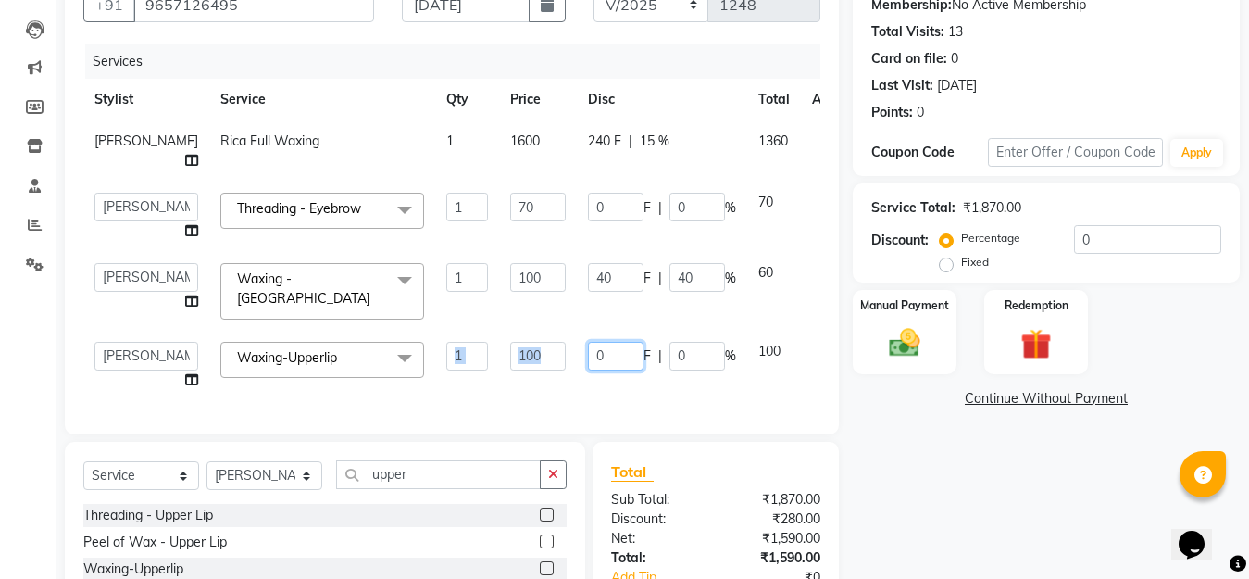
click at [588, 346] on input "0" at bounding box center [616, 356] width 56 height 29
click at [588, 345] on input "0" at bounding box center [616, 356] width 56 height 29
type input "40"
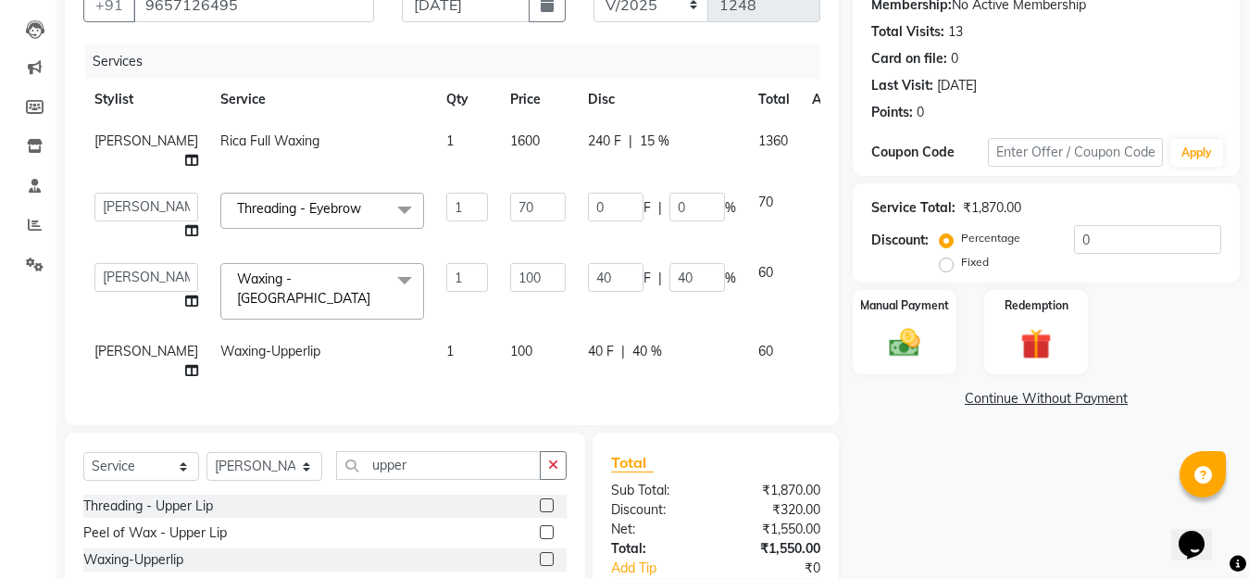
click at [860, 492] on div "Name: [PERSON_NAME] Membership: No Active Membership Total Visits: 13 Card on f…" at bounding box center [1053, 310] width 401 height 712
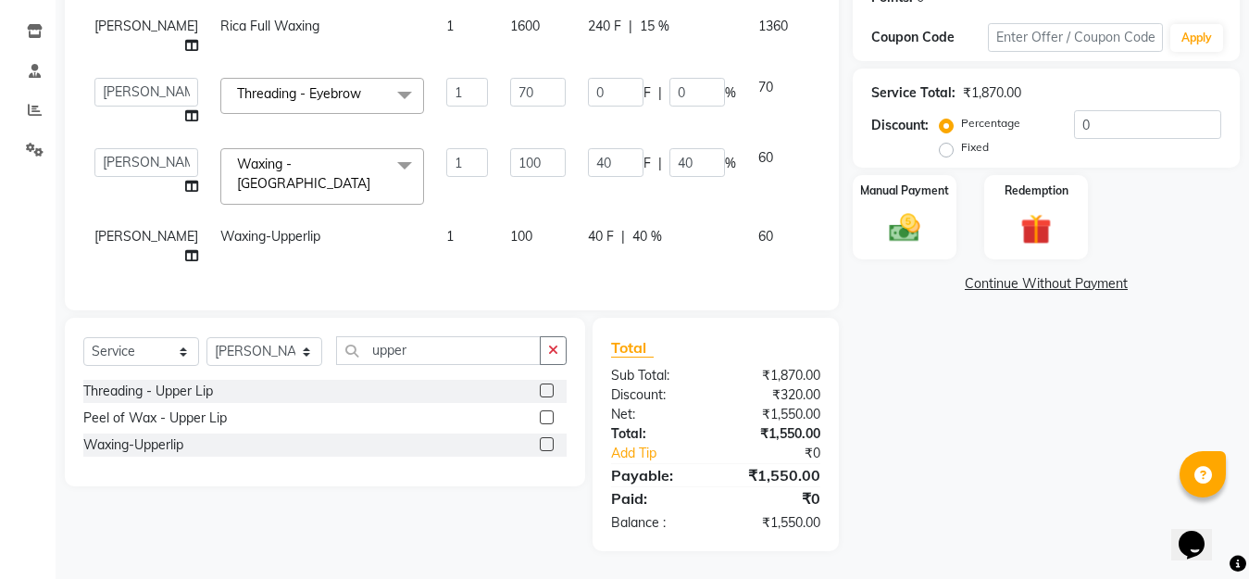
scroll to position [122, 0]
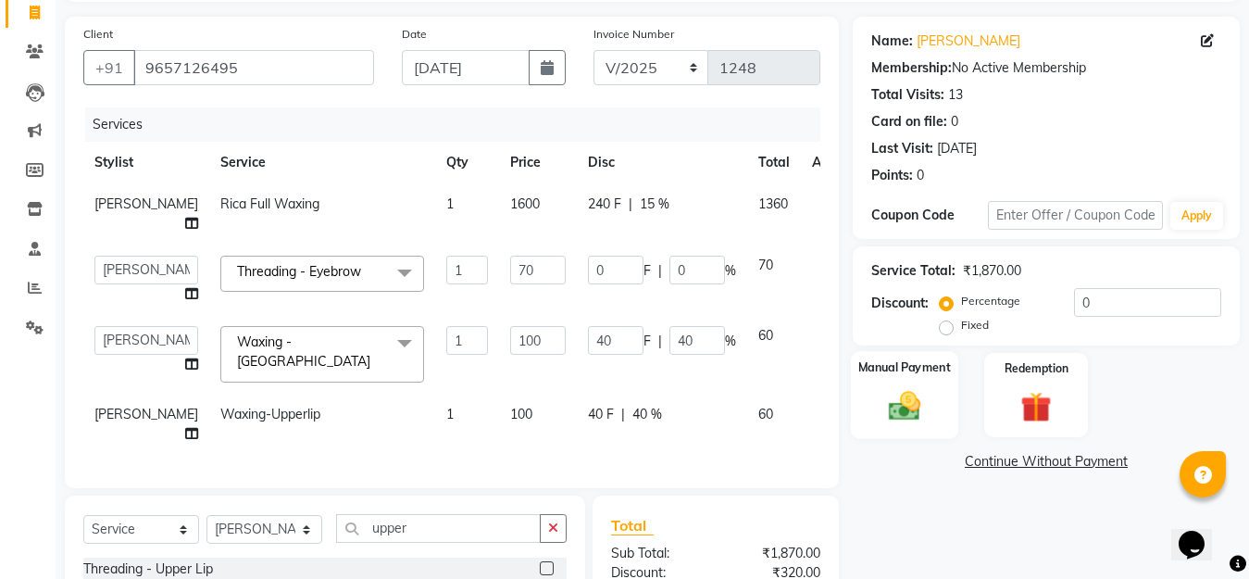
click at [902, 407] on img at bounding box center [905, 405] width 52 height 37
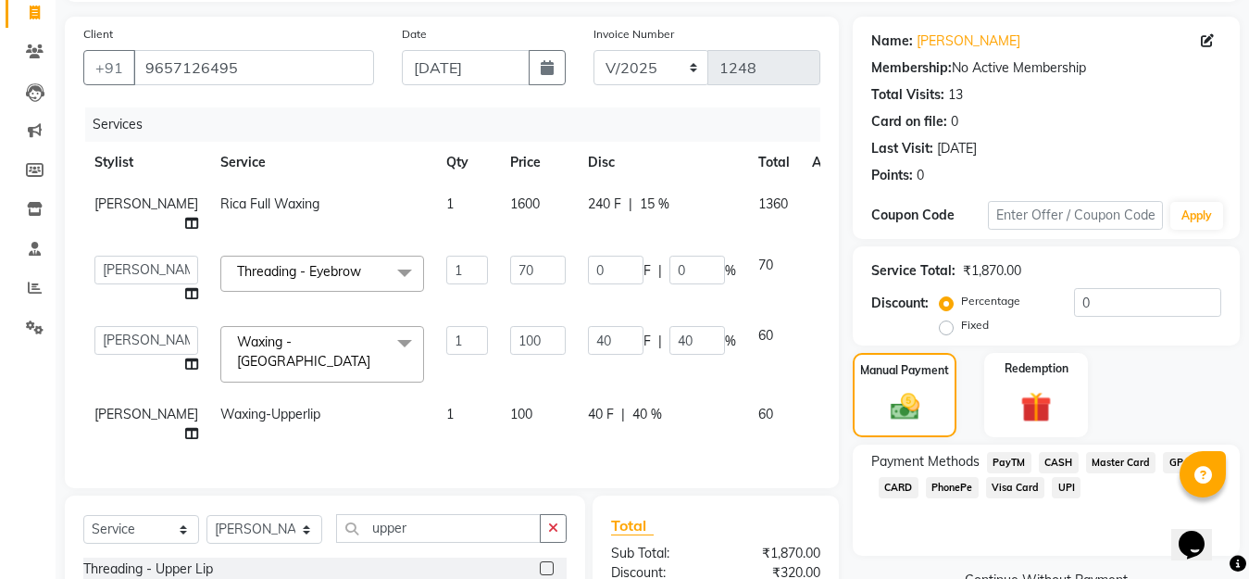
scroll to position [307, 0]
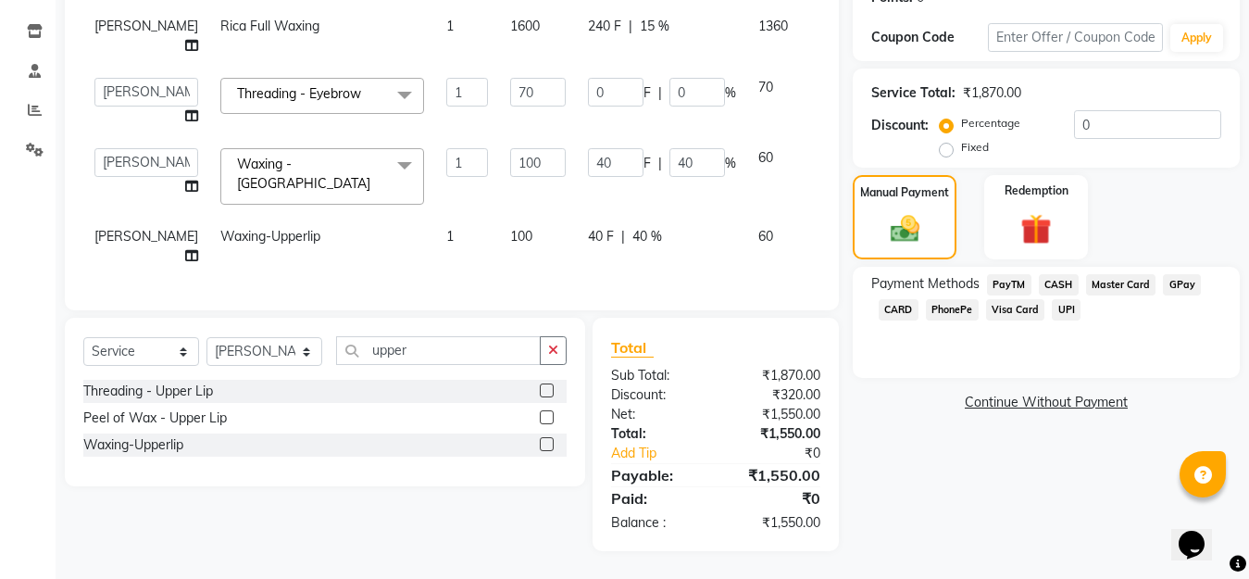
click at [1184, 276] on span "GPay" at bounding box center [1182, 284] width 38 height 21
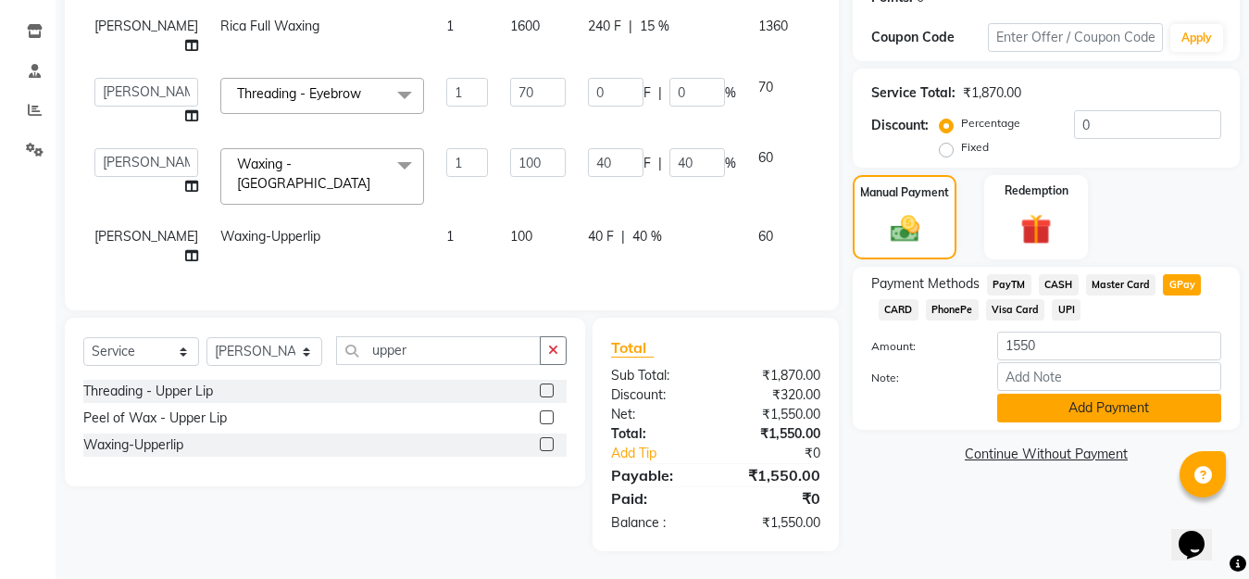
click at [1122, 405] on button "Add Payment" at bounding box center [1109, 408] width 224 height 29
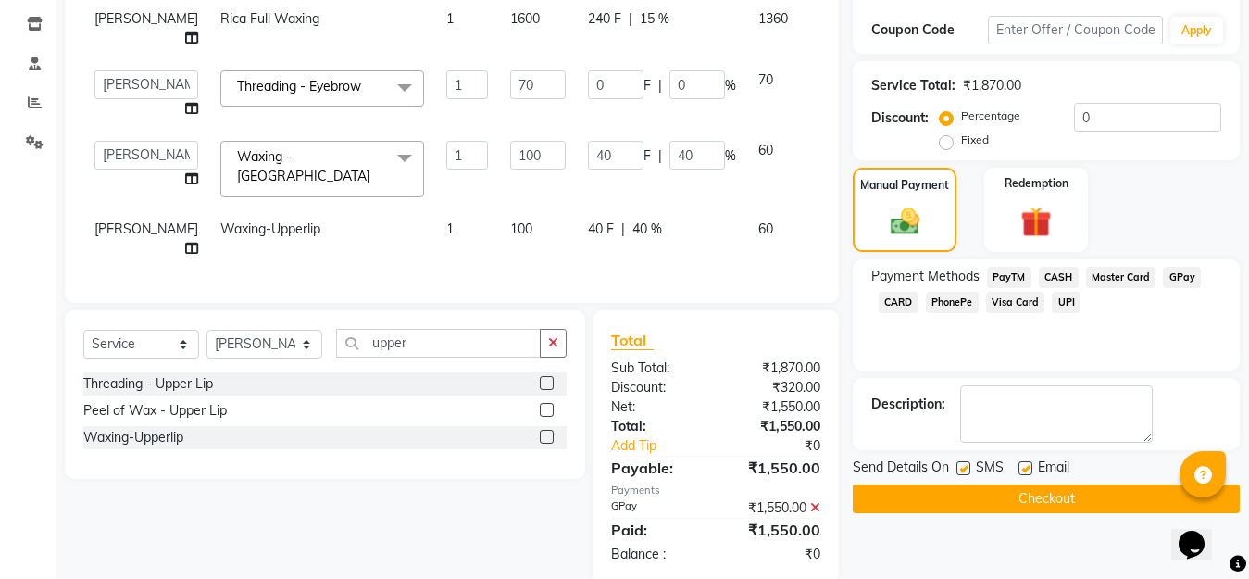
scroll to position [346, 0]
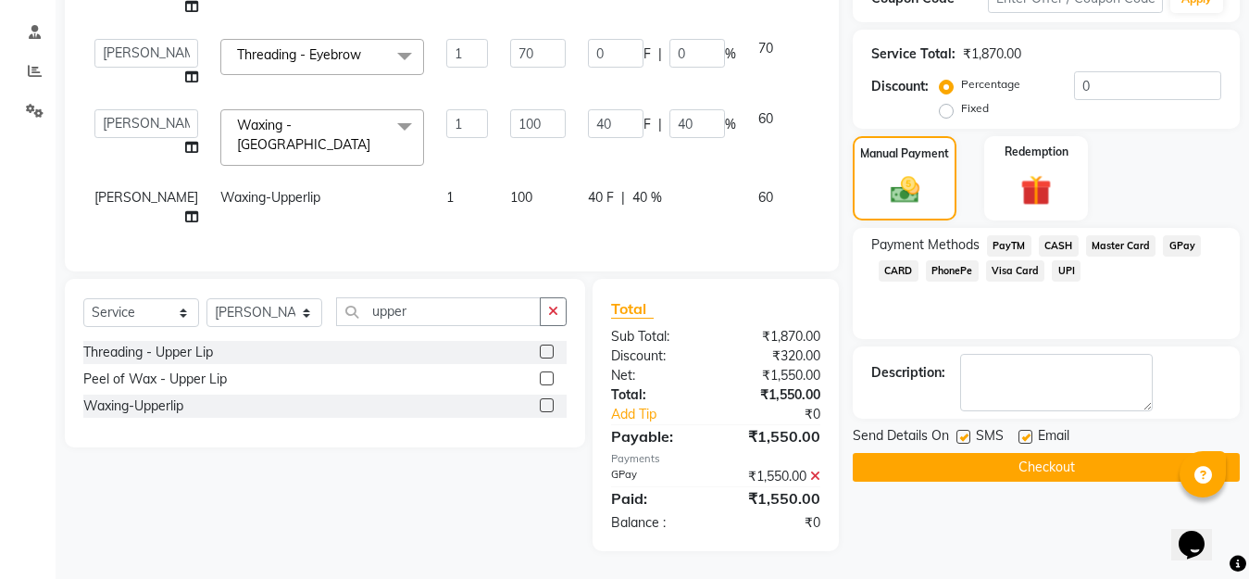
click at [1135, 464] on button "Checkout" at bounding box center [1046, 467] width 387 height 29
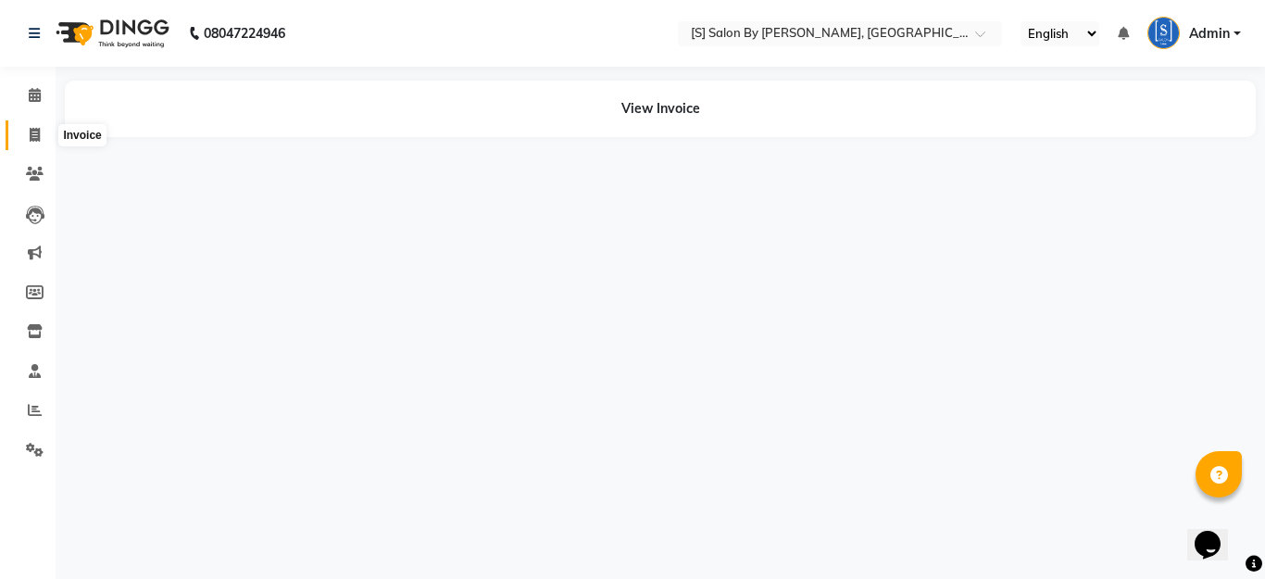
click at [28, 135] on span at bounding box center [35, 135] width 32 height 21
select select "service"
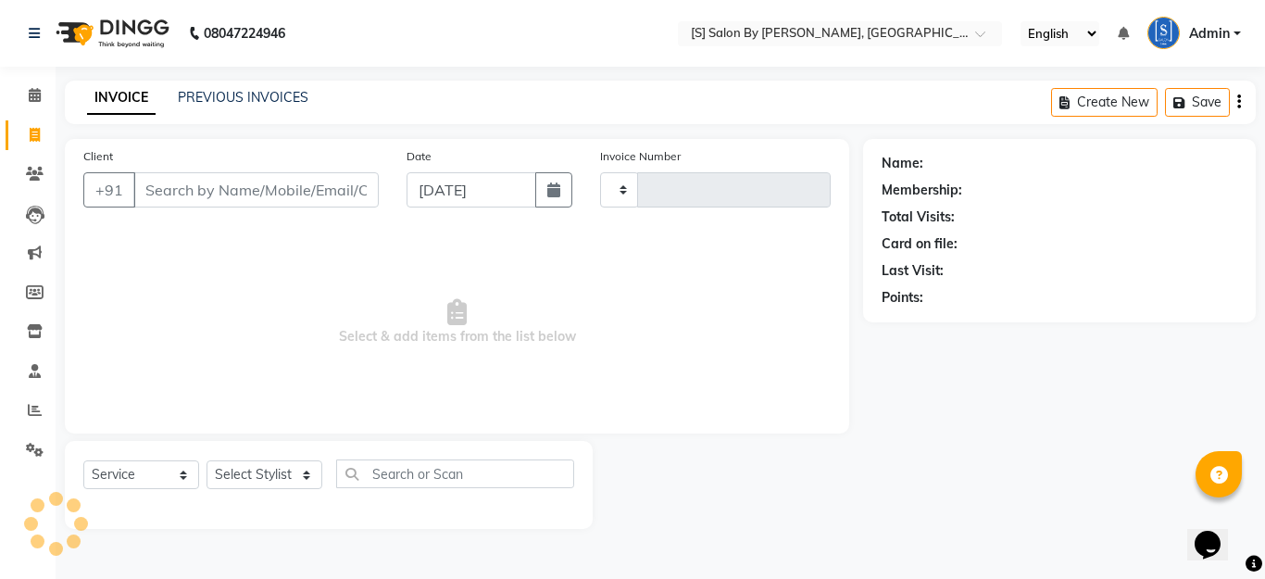
type input "1249"
select select "45"
click at [553, 186] on icon "button" at bounding box center [553, 189] width 13 height 15
select select "9"
select select "2025"
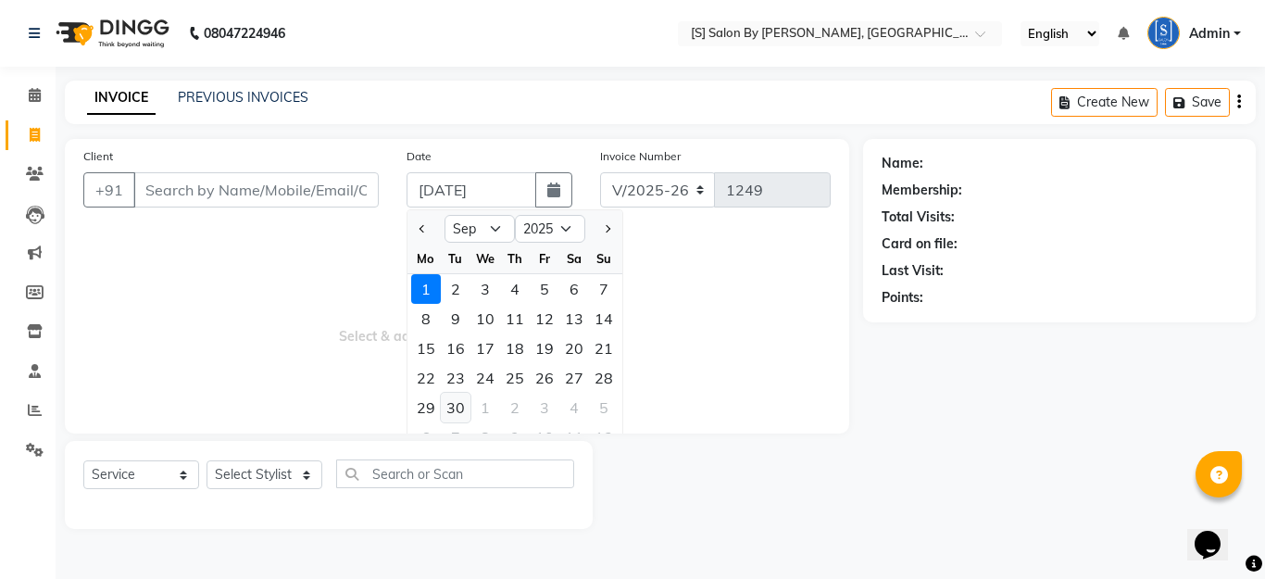
click at [450, 407] on div "30" at bounding box center [456, 408] width 30 height 30
type input "[DATE]"
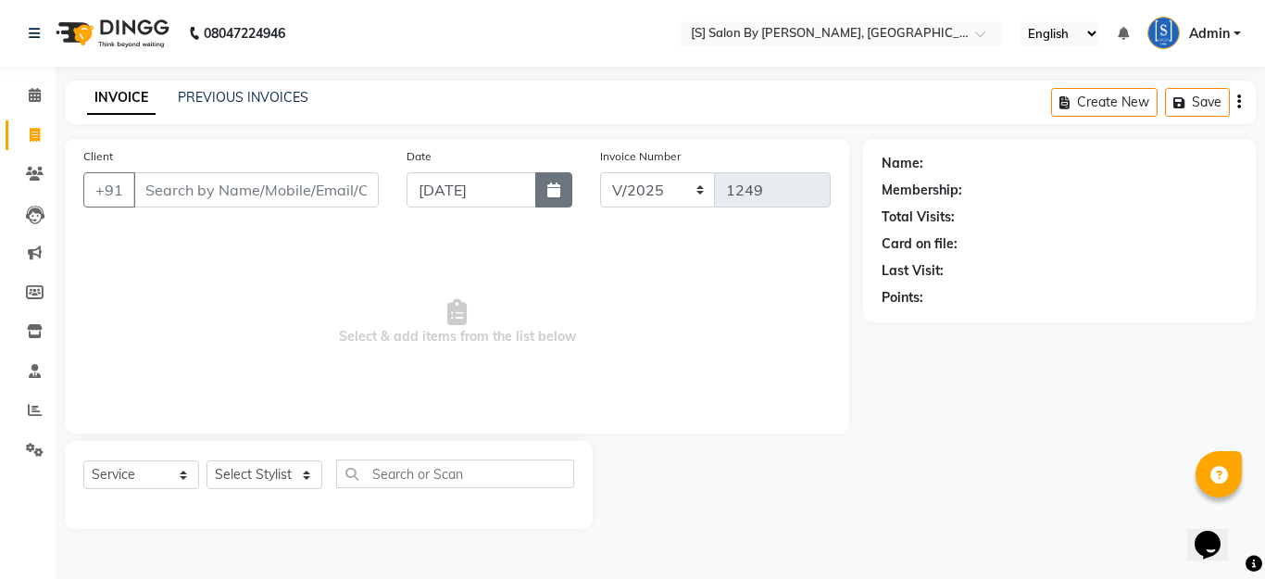
click at [548, 194] on icon "button" at bounding box center [553, 189] width 13 height 15
select select "9"
select select "2025"
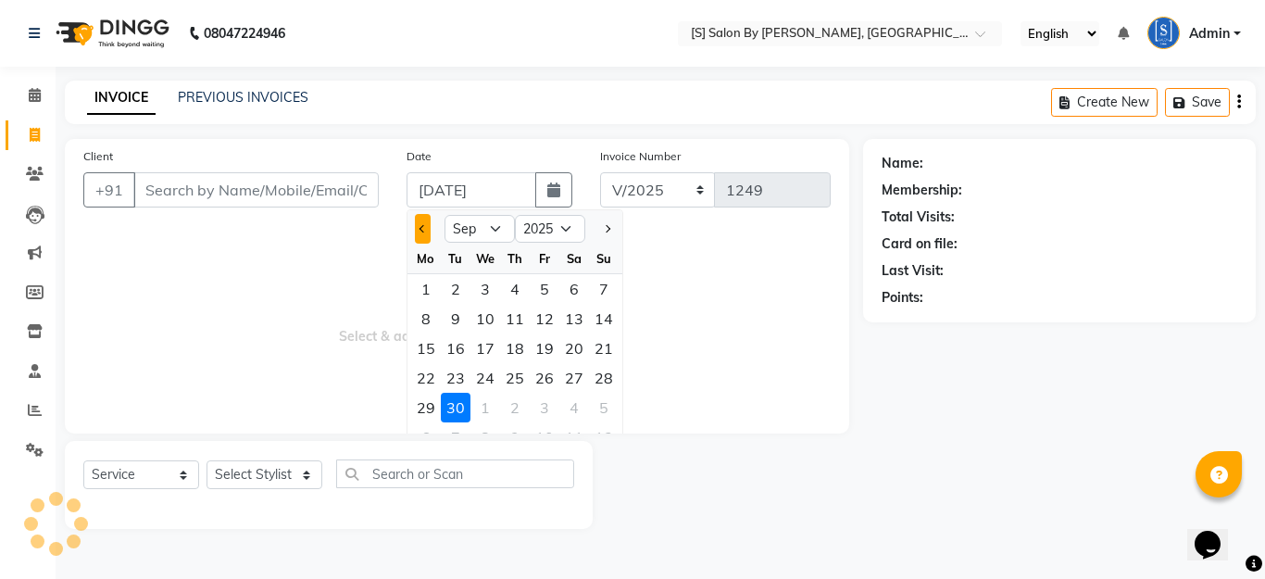
click at [420, 232] on button "Previous month" at bounding box center [423, 229] width 16 height 30
select select "8"
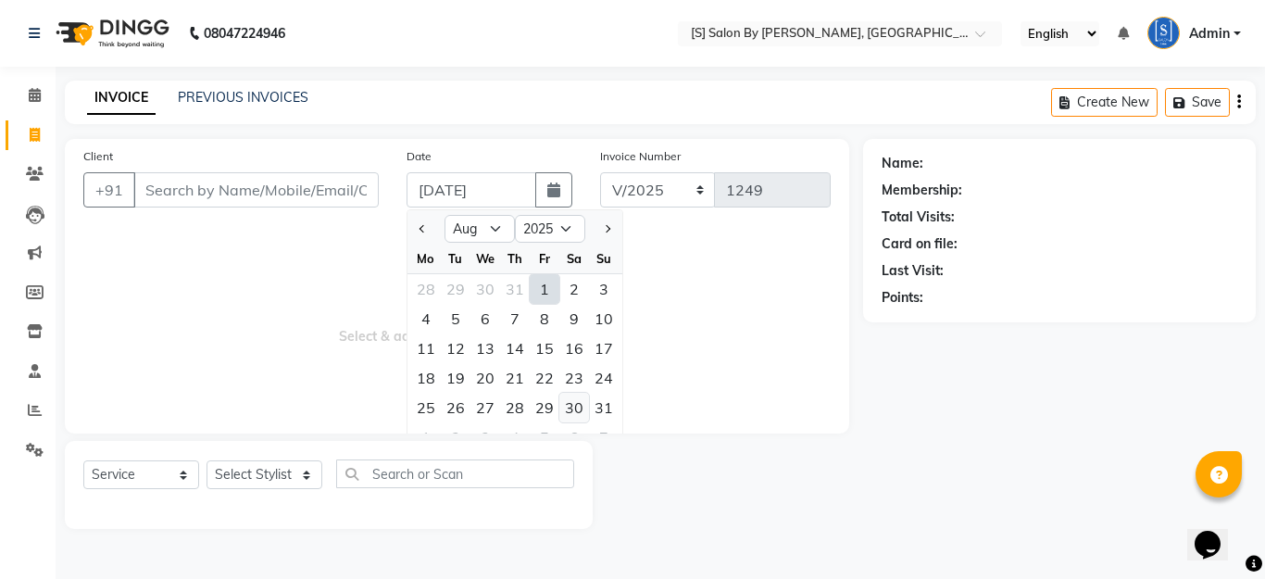
click at [573, 407] on div "30" at bounding box center [574, 408] width 30 height 30
type input "[DATE]"
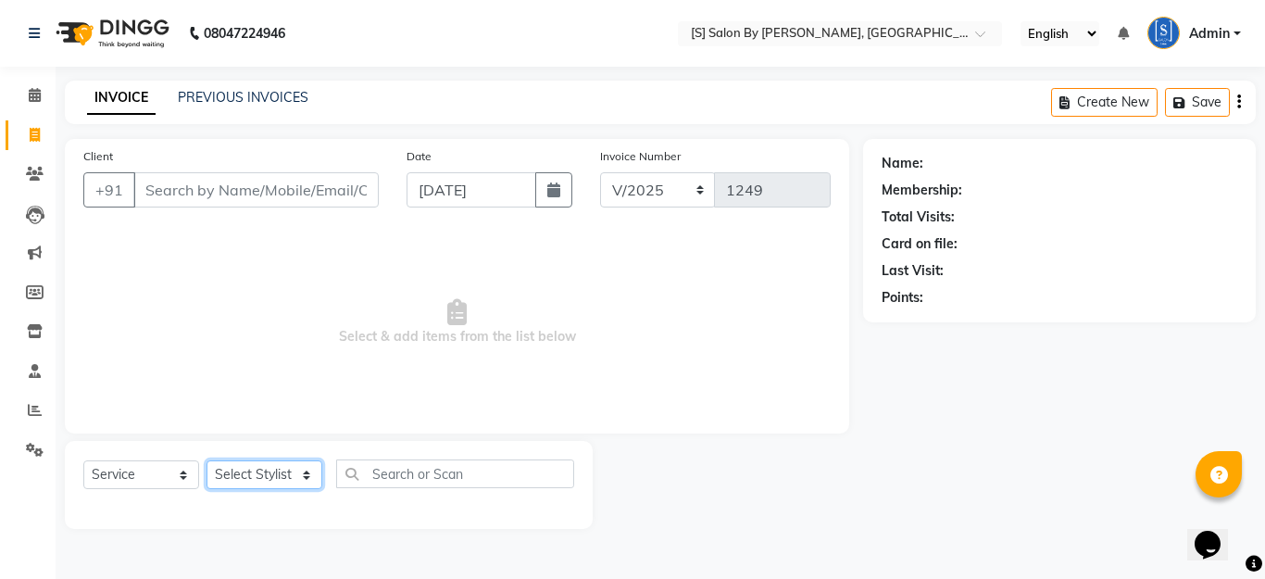
click at [312, 479] on select "Select Stylist Aarti Beautician Demnao [PERSON_NAME] [PERSON_NAME]" at bounding box center [265, 474] width 116 height 29
select select "20836"
click at [207, 460] on select "Select Stylist Aarti Beautician Demnao [PERSON_NAME] [PERSON_NAME]" at bounding box center [265, 474] width 116 height 29
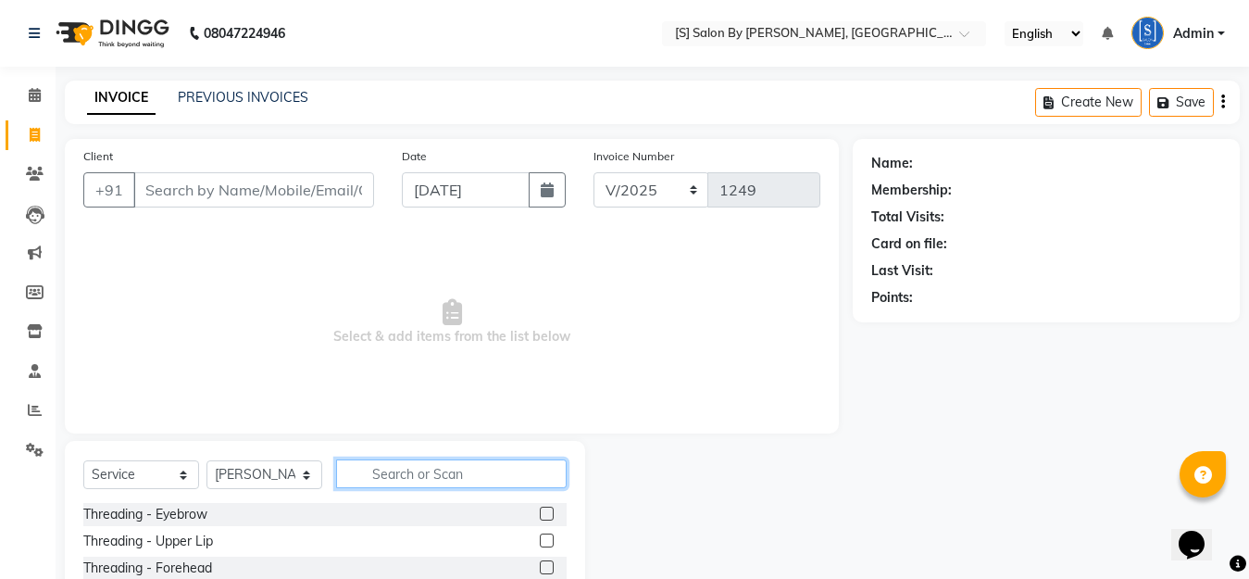
click at [398, 473] on input "text" at bounding box center [451, 473] width 231 height 29
type input "clean"
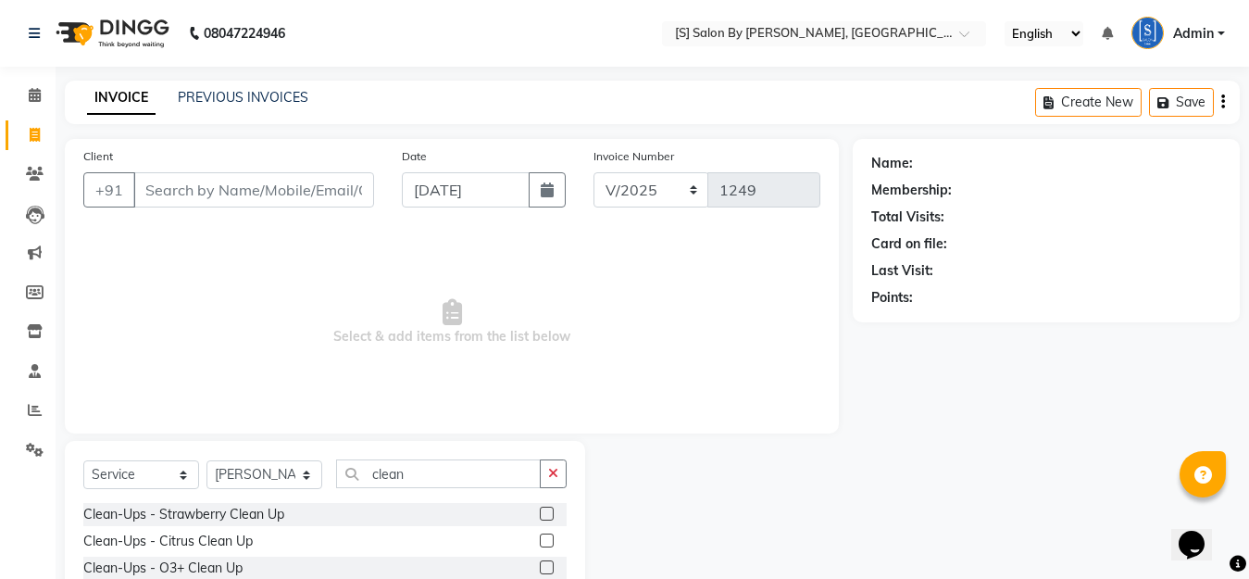
click at [540, 539] on label at bounding box center [547, 540] width 14 height 14
click at [540, 539] on input "checkbox" at bounding box center [546, 541] width 12 height 12
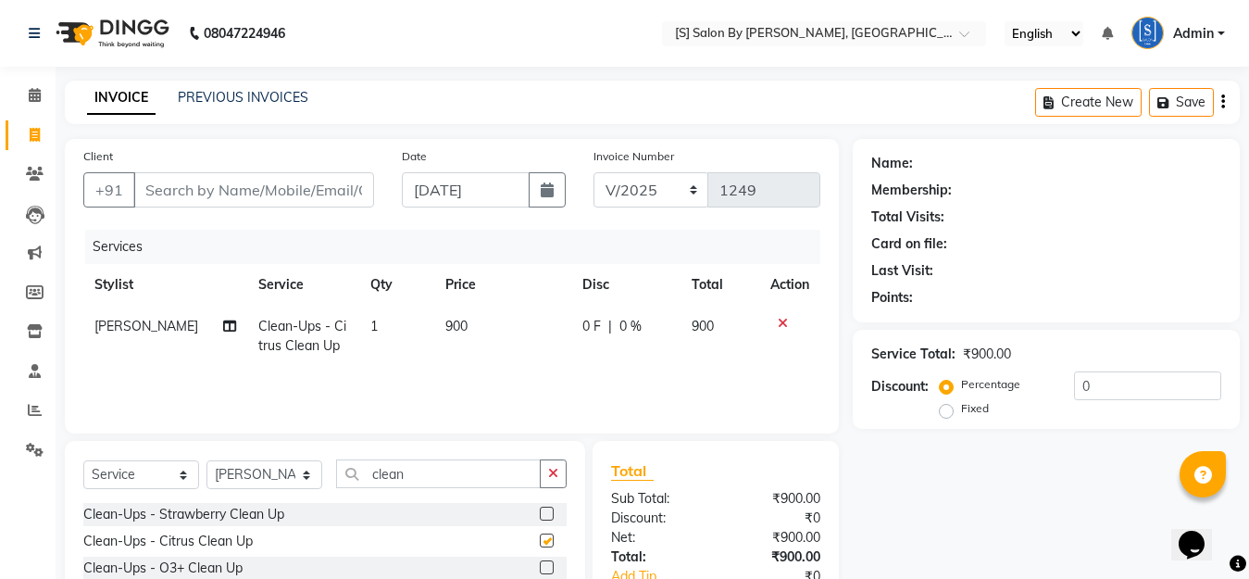
checkbox input "false"
click at [613, 323] on div "0 F | 0 %" at bounding box center [626, 326] width 87 height 19
select select "20836"
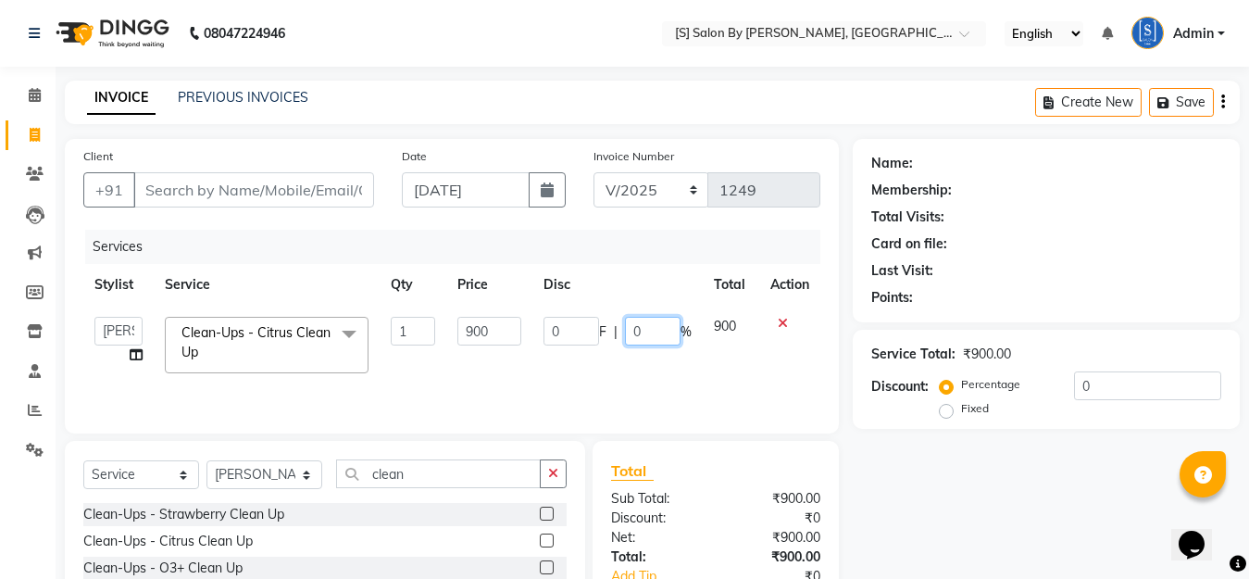
drag, startPoint x: 646, startPoint y: 335, endPoint x: 590, endPoint y: 335, distance: 56.5
click at [590, 332] on div "0 F | 0 %" at bounding box center [618, 331] width 148 height 29
type input "1"
type input "10"
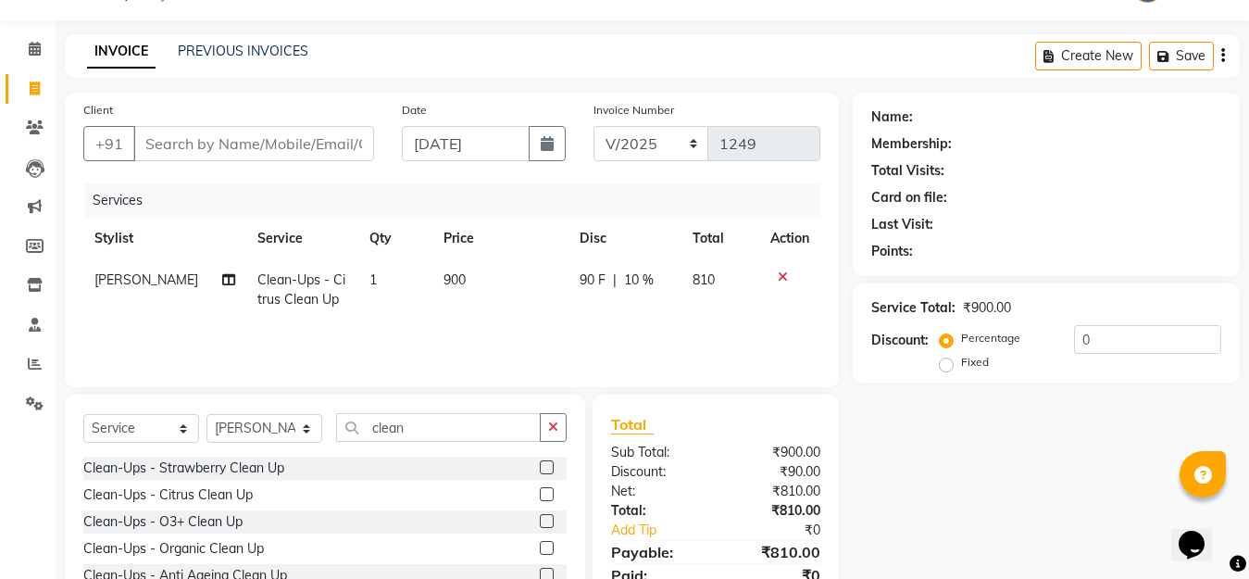
scroll to position [93, 0]
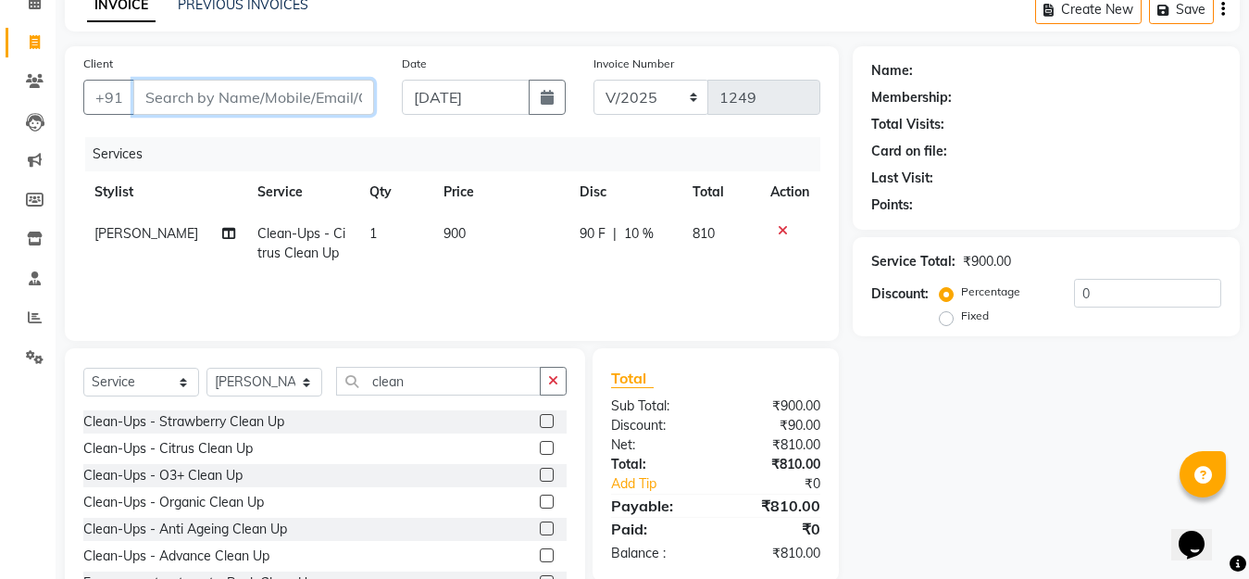
drag, startPoint x: 347, startPoint y: 101, endPoint x: 406, endPoint y: 142, distance: 71.2
click at [346, 101] on input "Client" at bounding box center [253, 97] width 241 height 35
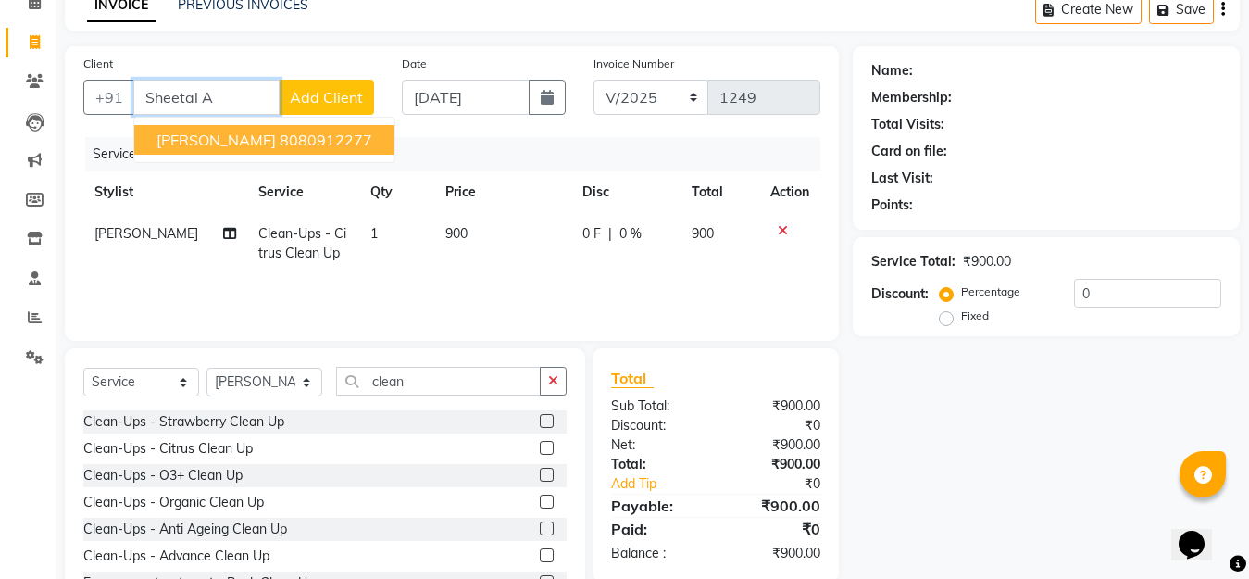
click at [358, 141] on ngb-highlight "8080912277" at bounding box center [326, 140] width 93 height 19
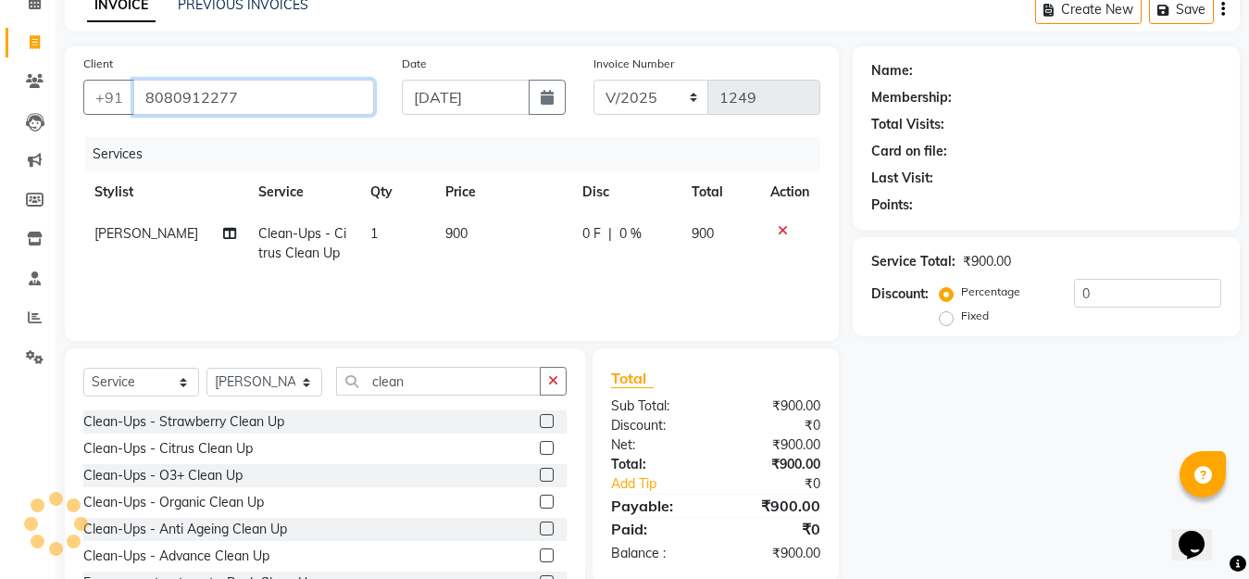
type input "8080912277"
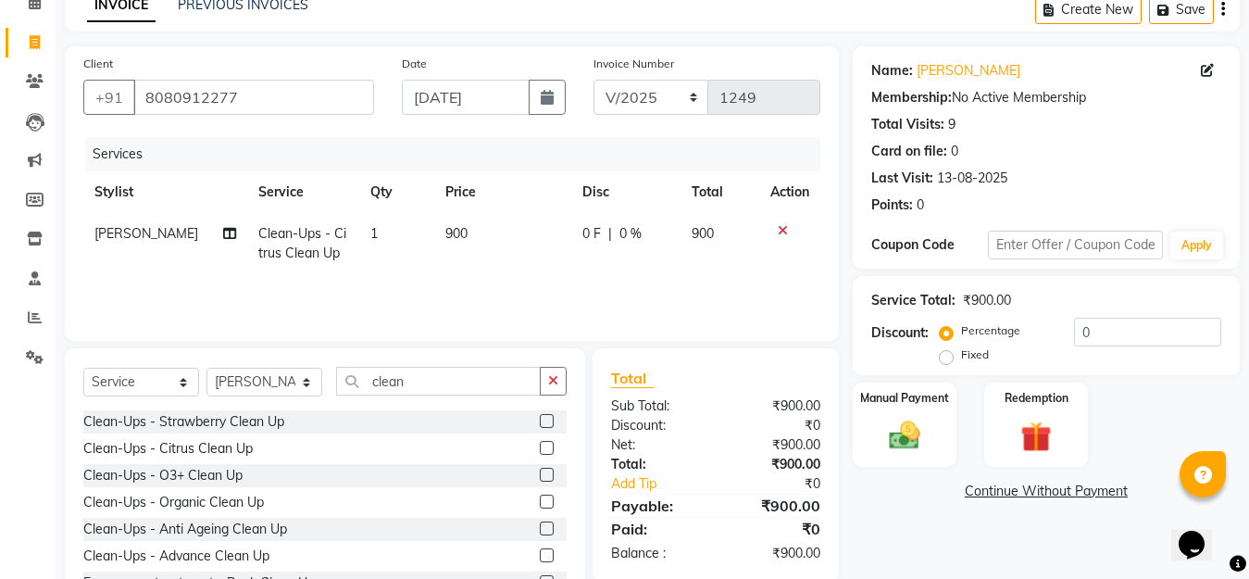
click at [625, 238] on span "0 %" at bounding box center [631, 233] width 22 height 19
select select "20836"
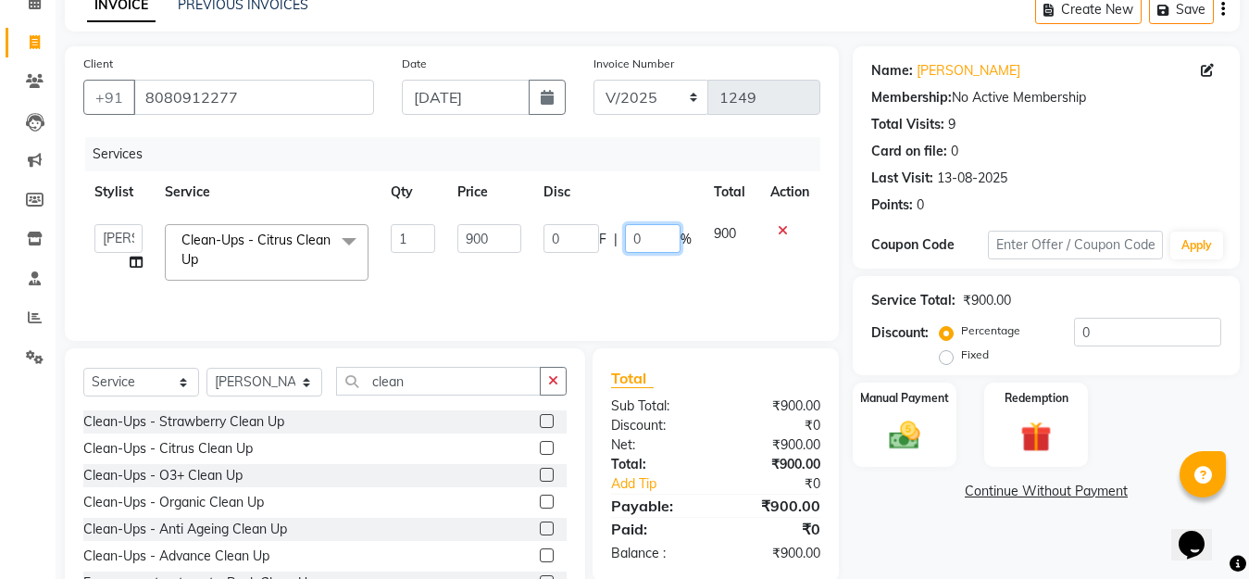
drag, startPoint x: 642, startPoint y: 236, endPoint x: 592, endPoint y: 246, distance: 51.0
click at [593, 245] on div "0 F | 0 %" at bounding box center [618, 238] width 148 height 29
type input "10"
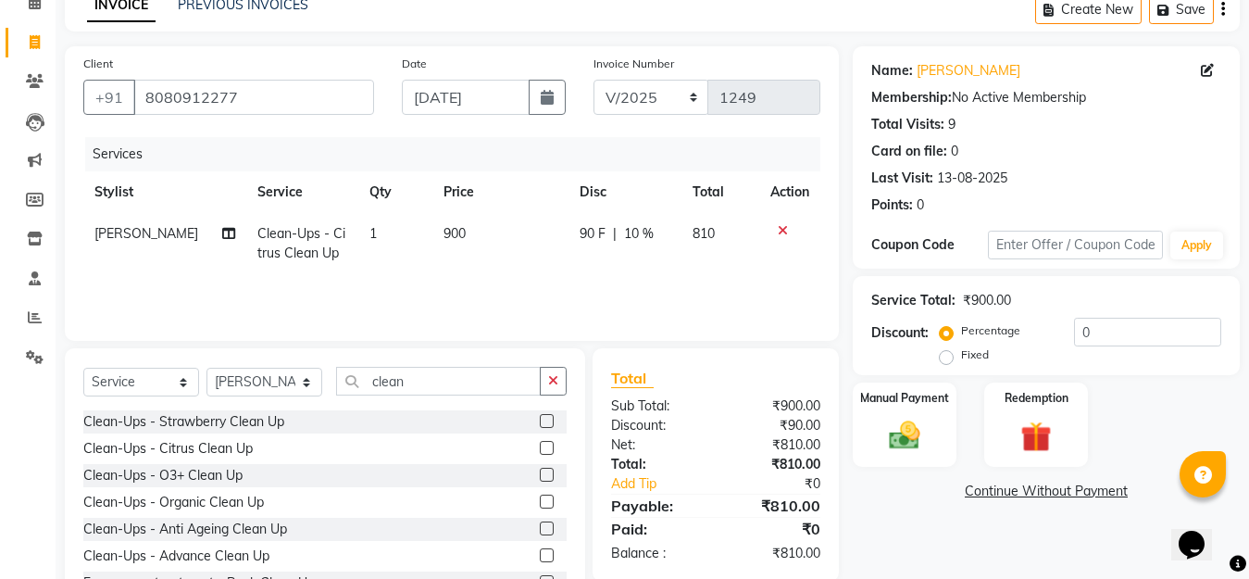
drag, startPoint x: 658, startPoint y: 281, endPoint x: 671, endPoint y: 289, distance: 15.4
click at [658, 281] on div "Services Stylist Service Qty Price Disc Total Action [PERSON_NAME] Clean-Ups - …" at bounding box center [451, 229] width 737 height 185
click at [899, 437] on img at bounding box center [905, 435] width 52 height 37
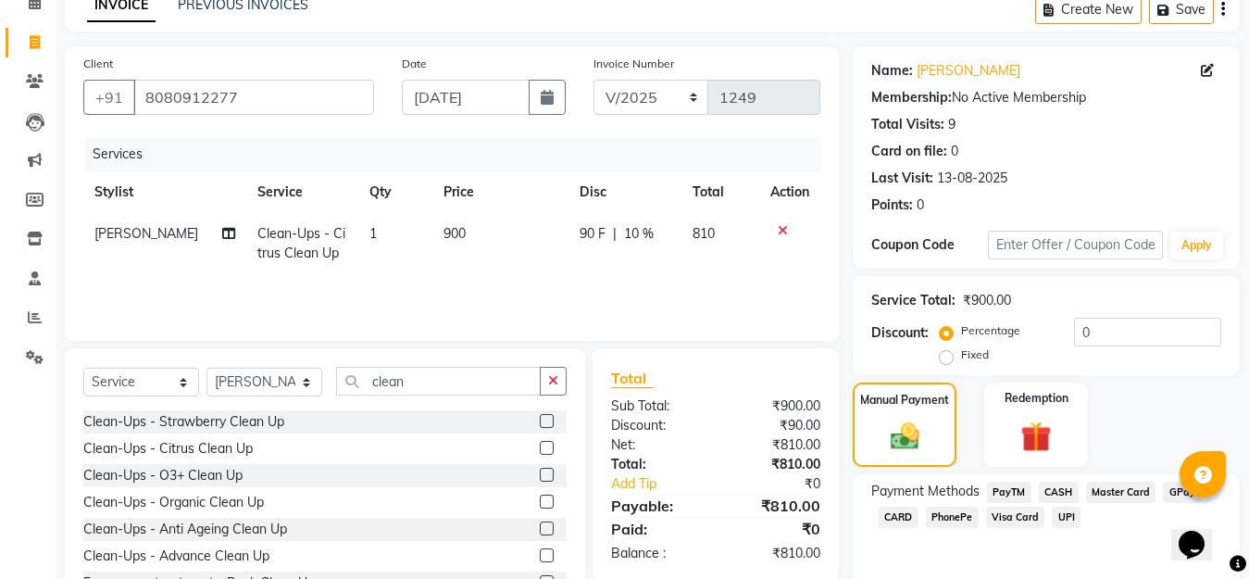
scroll to position [165, 0]
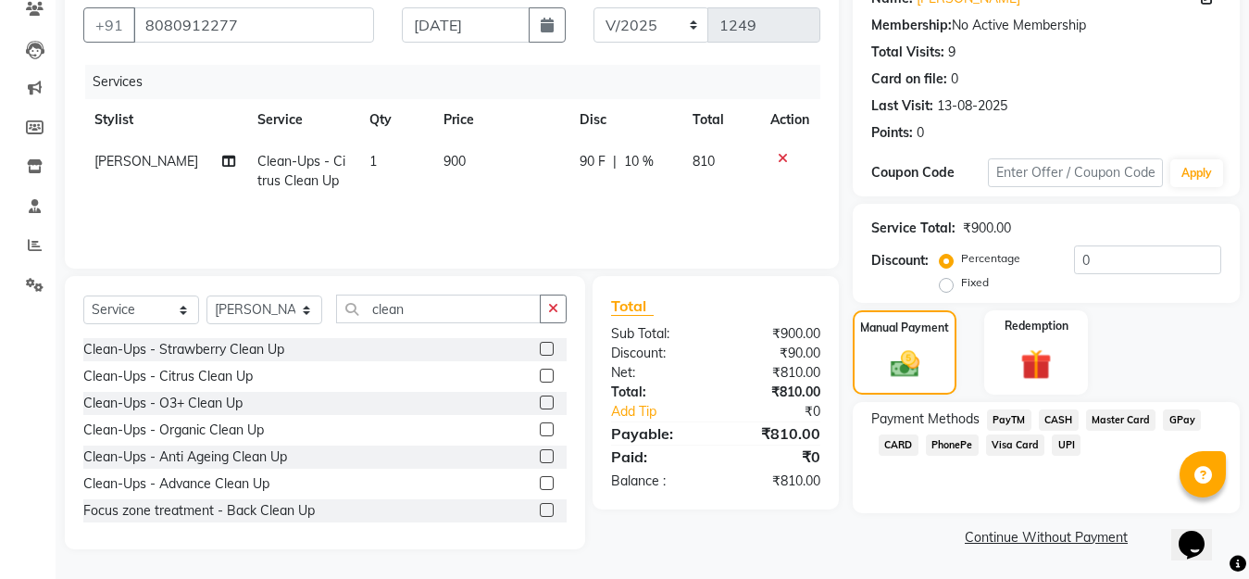
click at [1175, 418] on span "GPay" at bounding box center [1182, 419] width 38 height 21
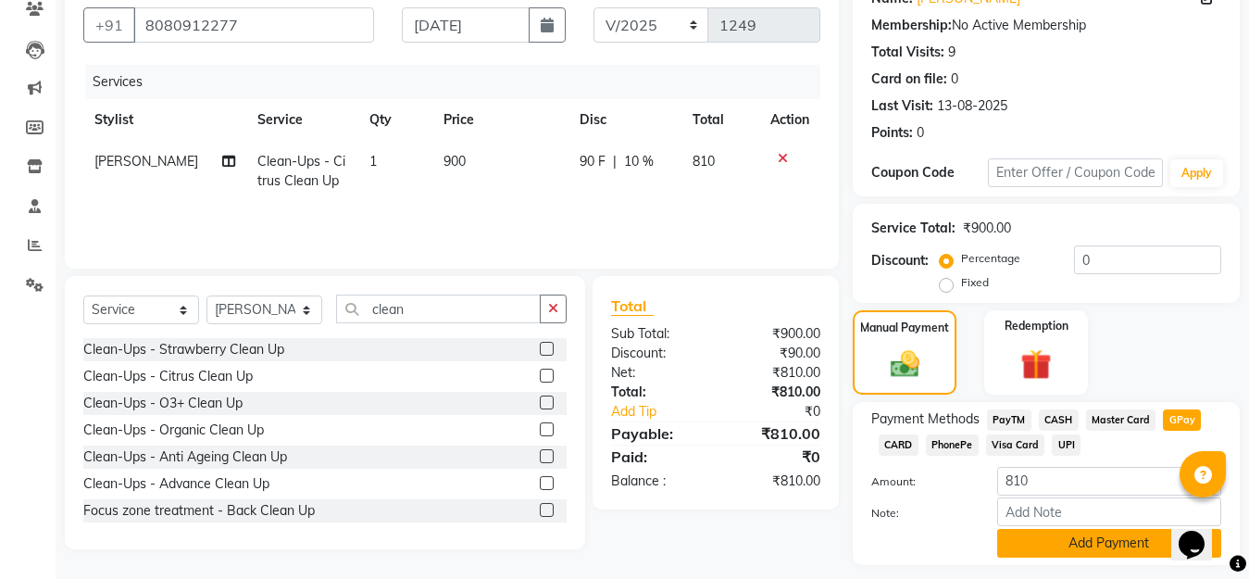
click at [1055, 545] on button "Add Payment" at bounding box center [1109, 543] width 224 height 29
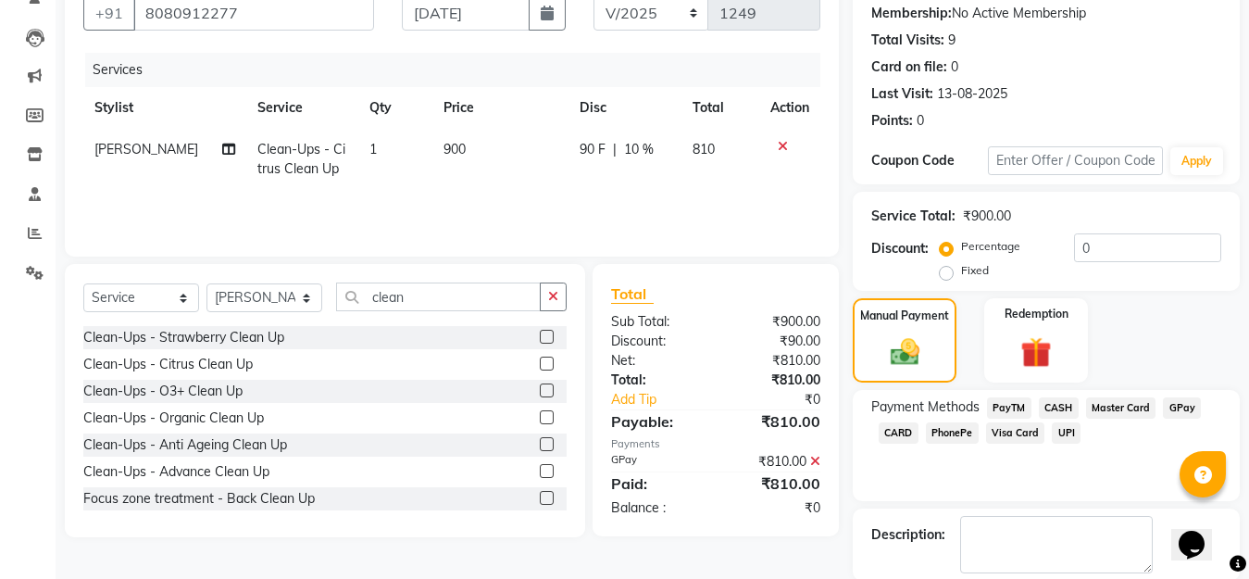
scroll to position [269, 0]
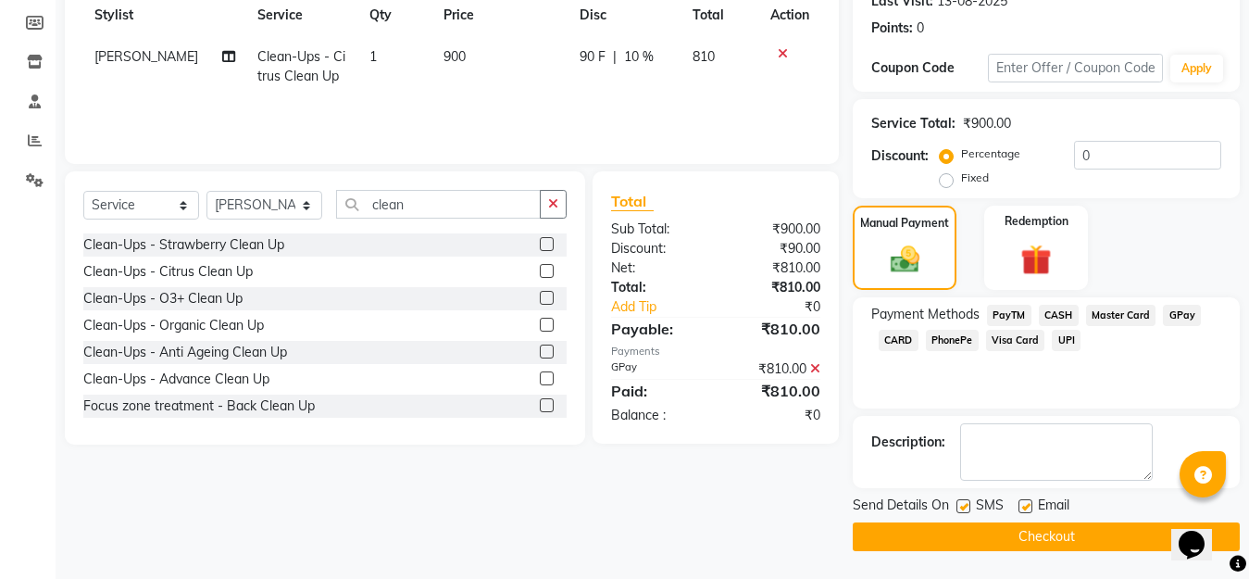
click at [1012, 534] on button "Checkout" at bounding box center [1046, 536] width 387 height 29
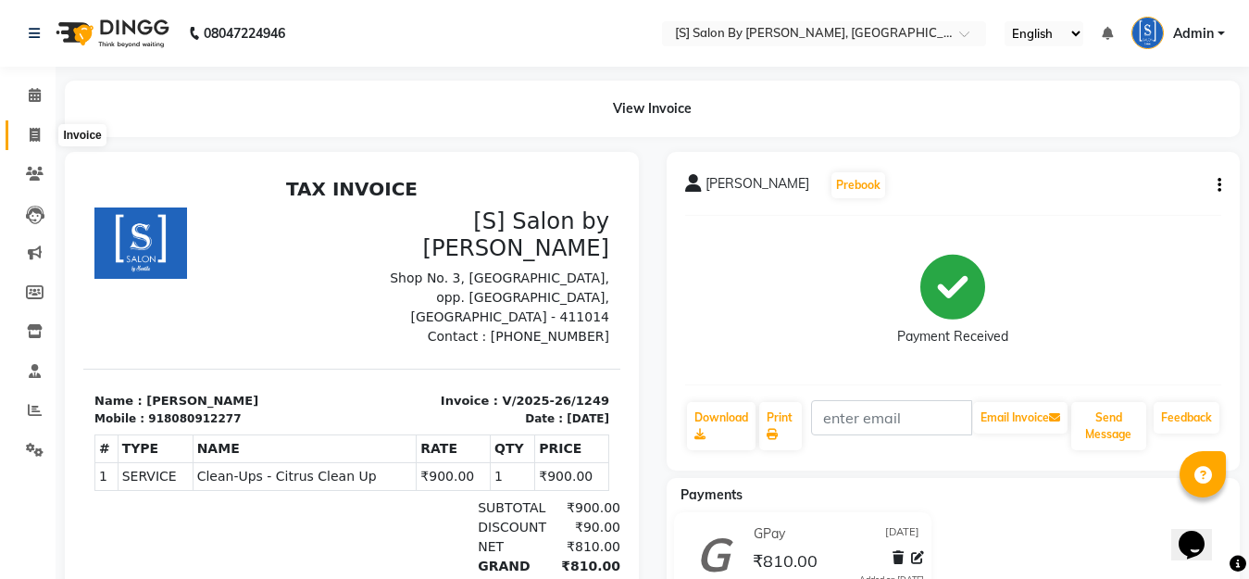
click at [31, 133] on icon at bounding box center [35, 135] width 10 height 14
select select "service"
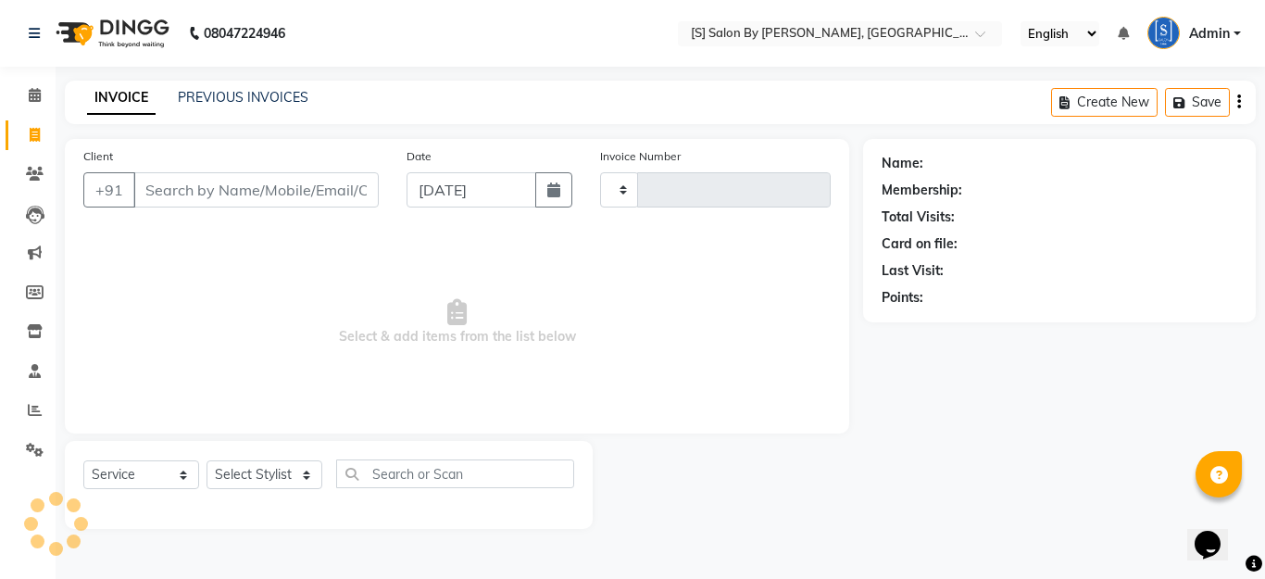
type input "1250"
select select "45"
